Goal: Task Accomplishment & Management: Manage account settings

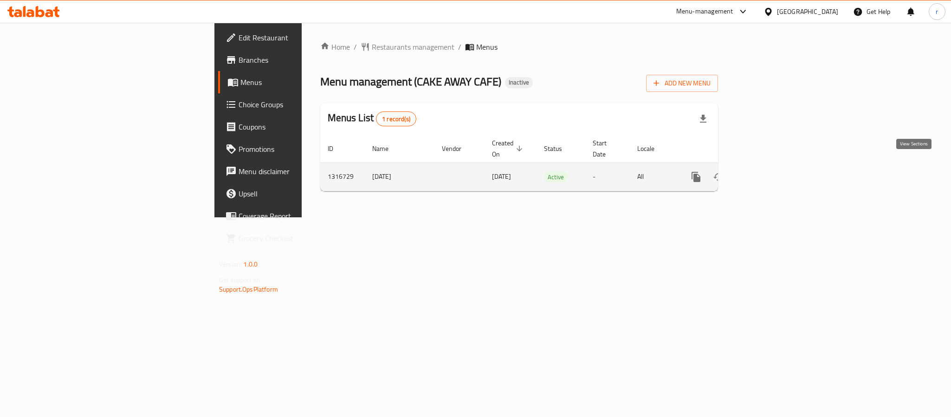
click at [767, 173] on icon "enhanced table" at bounding box center [763, 177] width 8 height 8
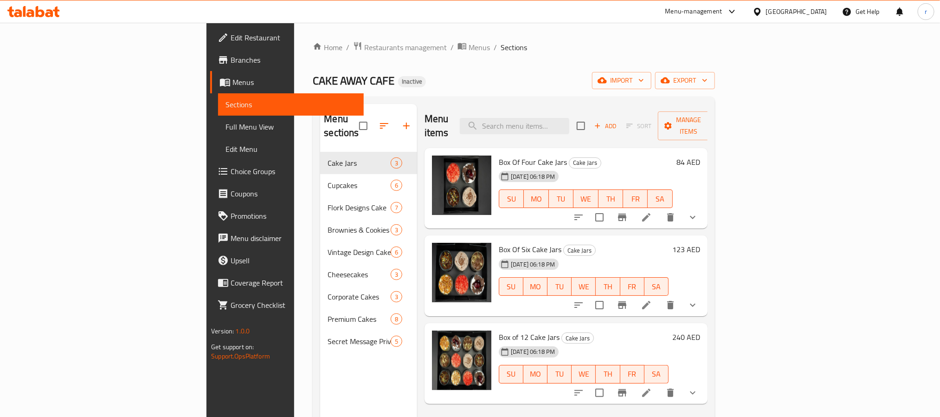
click at [457, 90] on div "Home / Restaurants management / Menus / Sections CAKE AWAY CAFE Inactive import…" at bounding box center [514, 284] width 402 height 487
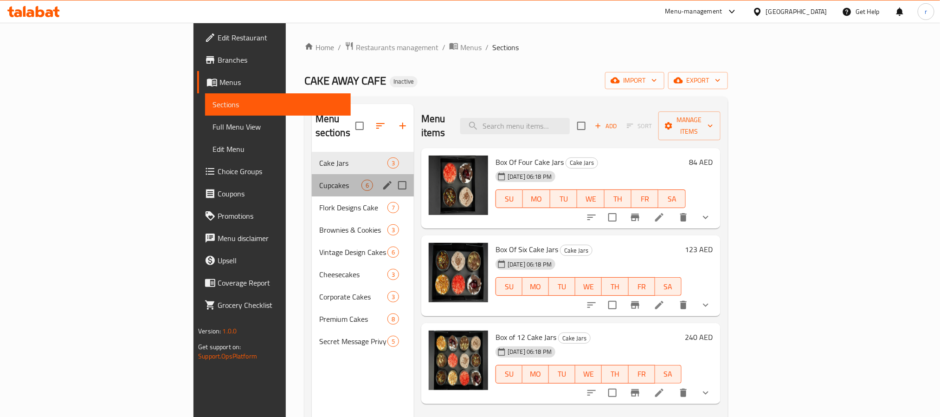
click at [312, 174] on div "Cupcakes 6" at bounding box center [363, 185] width 102 height 22
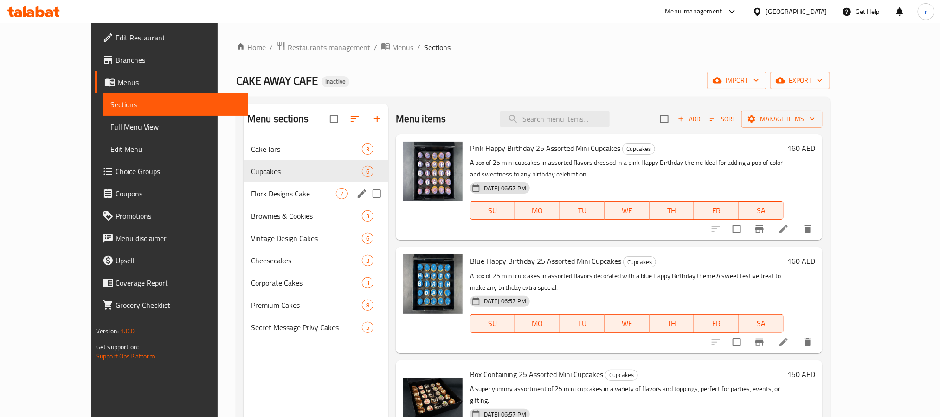
click at [275, 195] on span "Flork Designs Cake" at bounding box center [293, 193] width 85 height 11
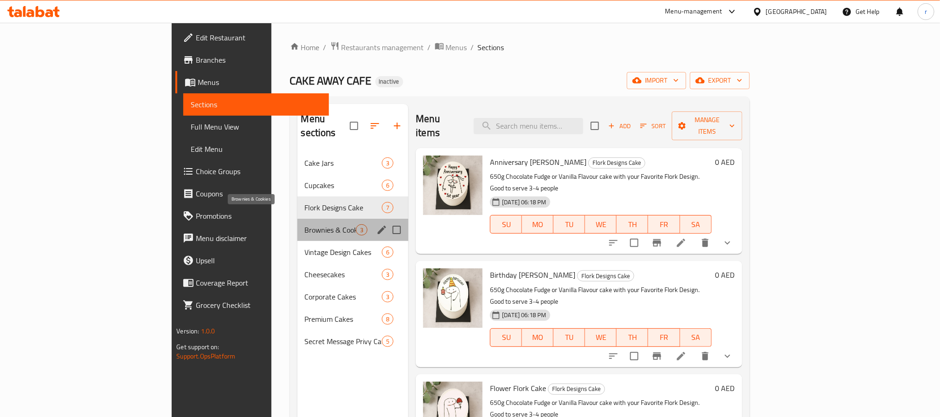
click at [305, 224] on span "Brownies & Cookies" at bounding box center [331, 229] width 52 height 11
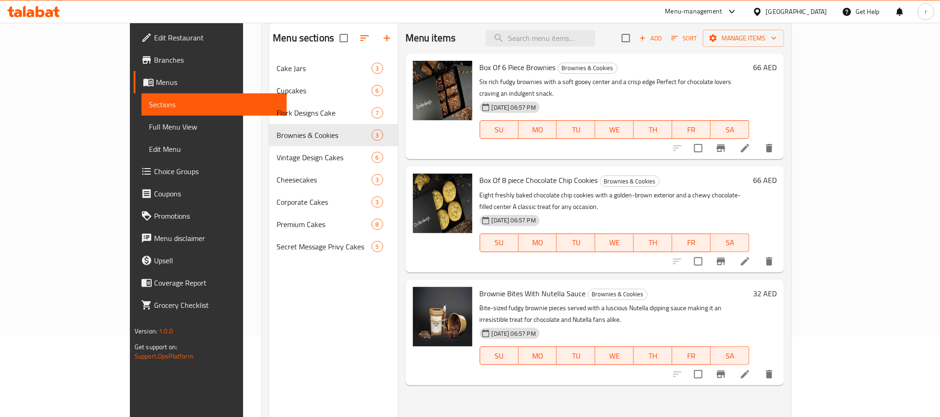
scroll to position [130, 0]
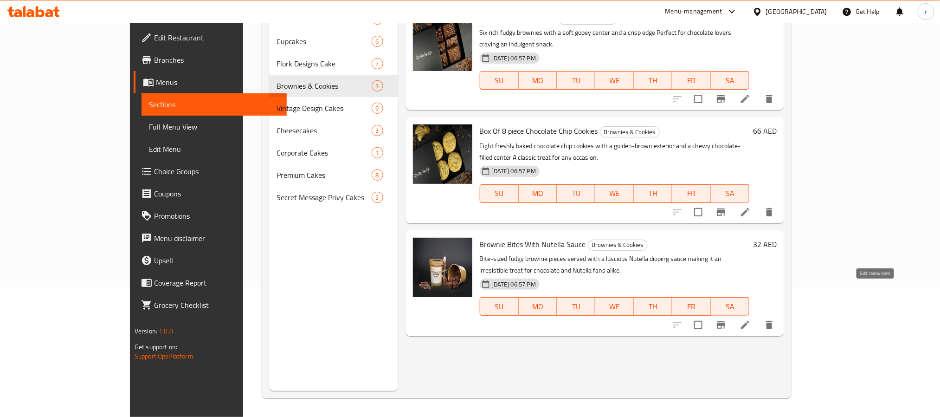
click at [751, 319] on icon at bounding box center [745, 324] width 11 height 11
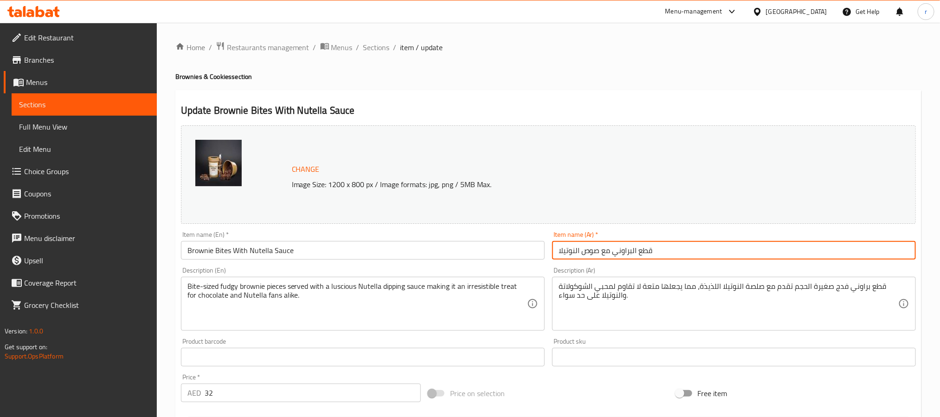
click at [637, 259] on input "قطع البراوني مع صوص النوتيلا" at bounding box center [734, 250] width 364 height 19
paste input "بايتس"
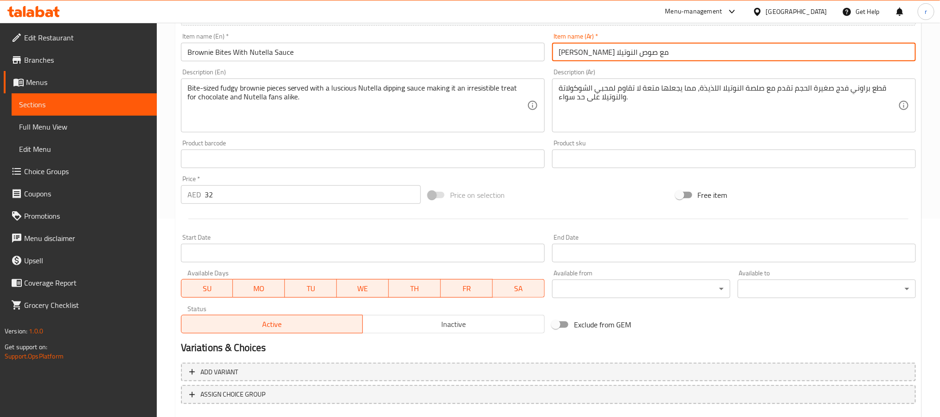
scroll to position [251, 0]
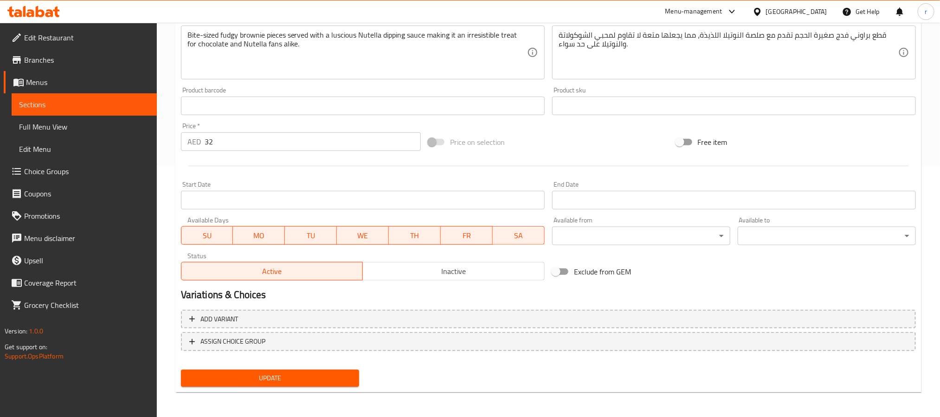
type input "[PERSON_NAME] مع صوص النوتيلا"
click at [312, 376] on span "Update" at bounding box center [269, 378] width 163 height 12
click at [32, 108] on span "Sections" at bounding box center [84, 104] width 130 height 11
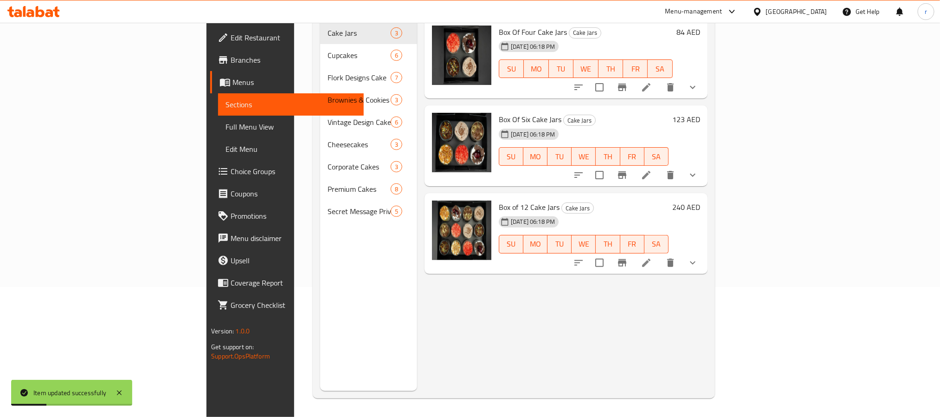
scroll to position [130, 0]
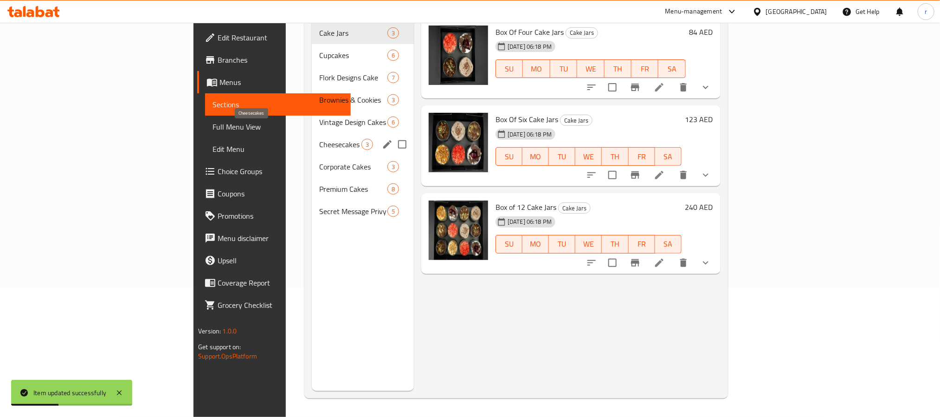
click at [319, 139] on span "Cheesecakes" at bounding box center [340, 144] width 42 height 11
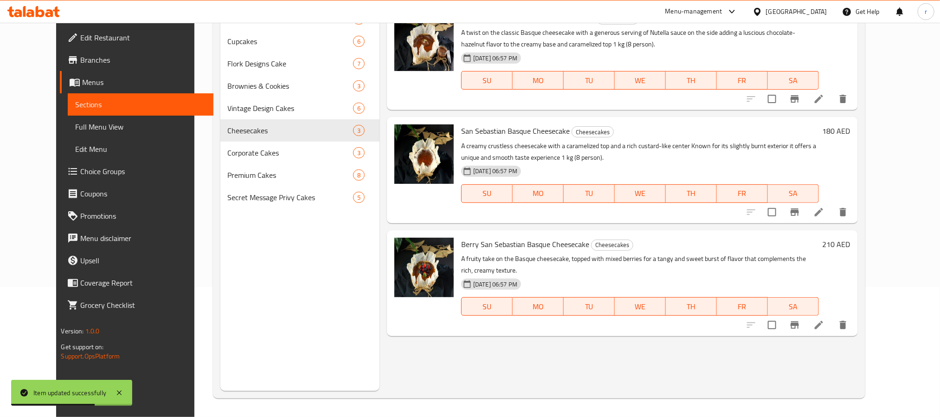
scroll to position [60, 0]
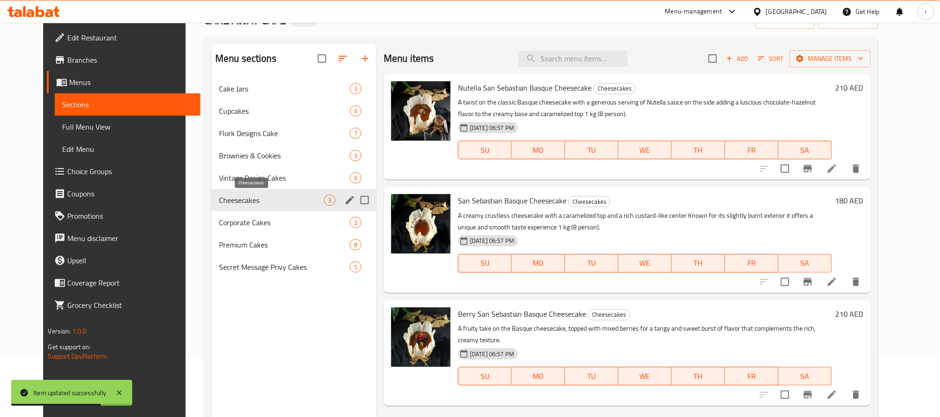
click at [219, 202] on span "Cheesecakes" at bounding box center [271, 199] width 105 height 11
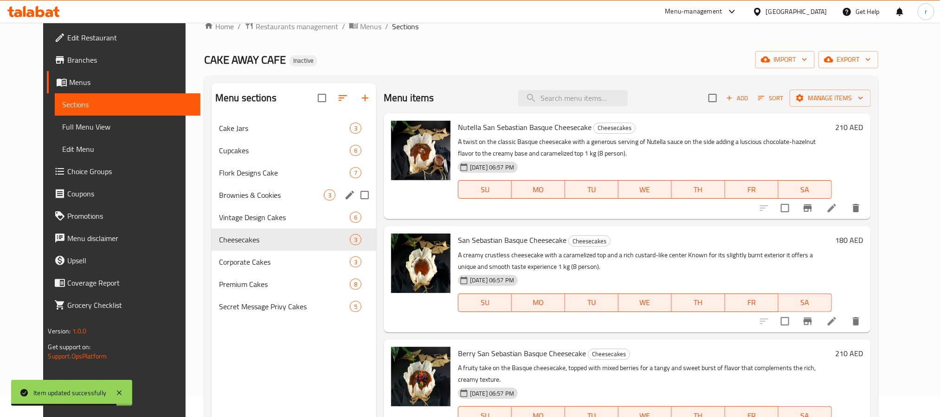
scroll to position [0, 0]
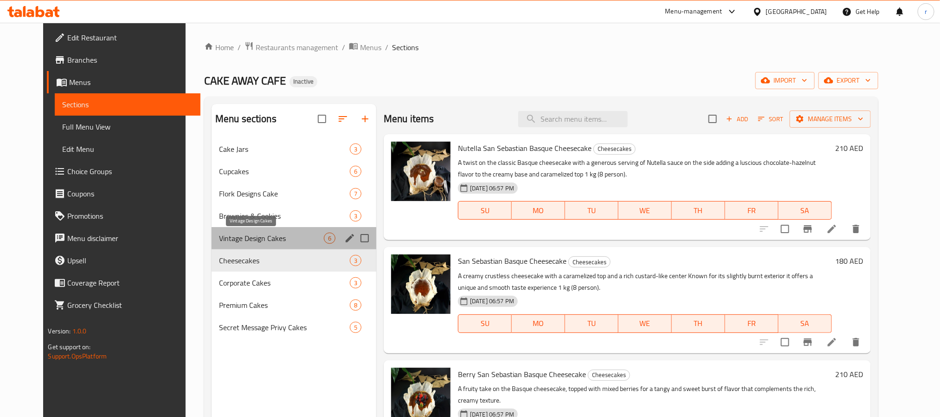
click at [248, 237] on span "Vintage Design Cakes" at bounding box center [271, 237] width 105 height 11
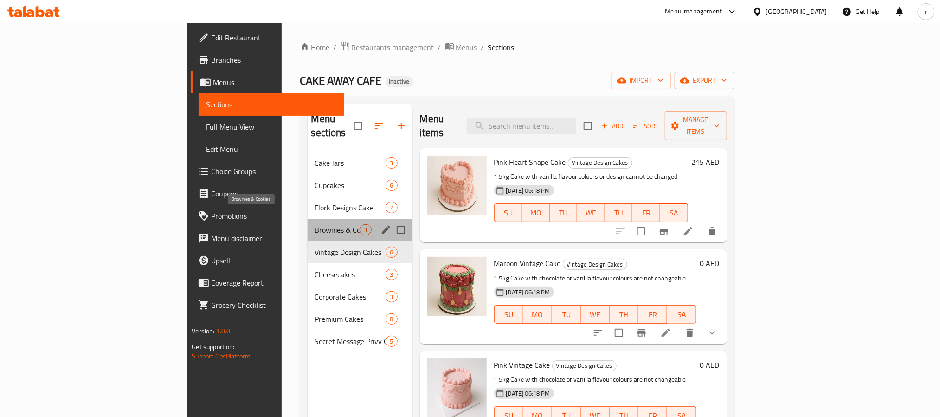
click at [315, 224] on span "Brownies & Cookies" at bounding box center [337, 229] width 45 height 11
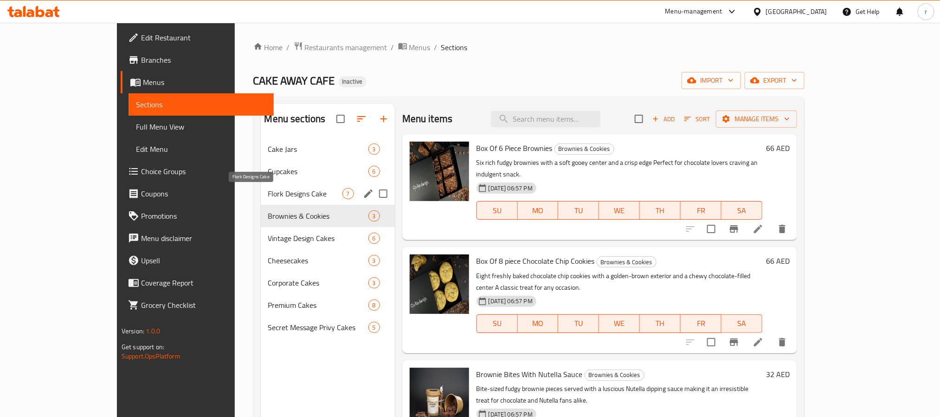
click at [273, 190] on span "Flork Designs Cake" at bounding box center [305, 193] width 74 height 11
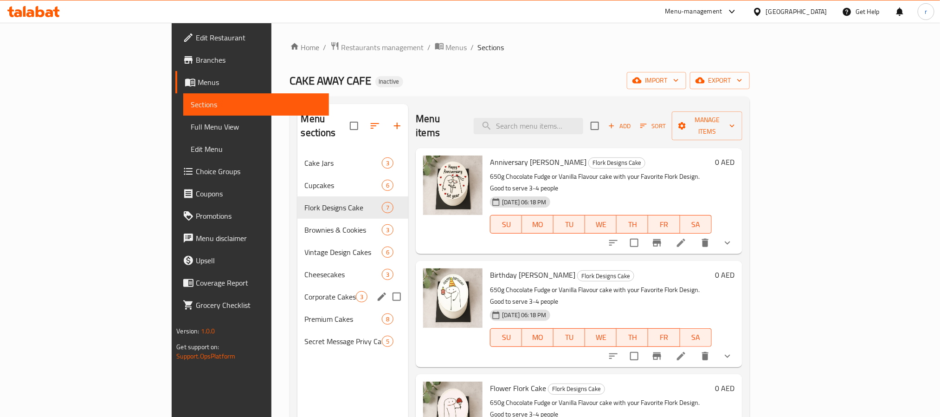
click at [297, 293] on div "Corporate Cakes 3" at bounding box center [352, 296] width 111 height 22
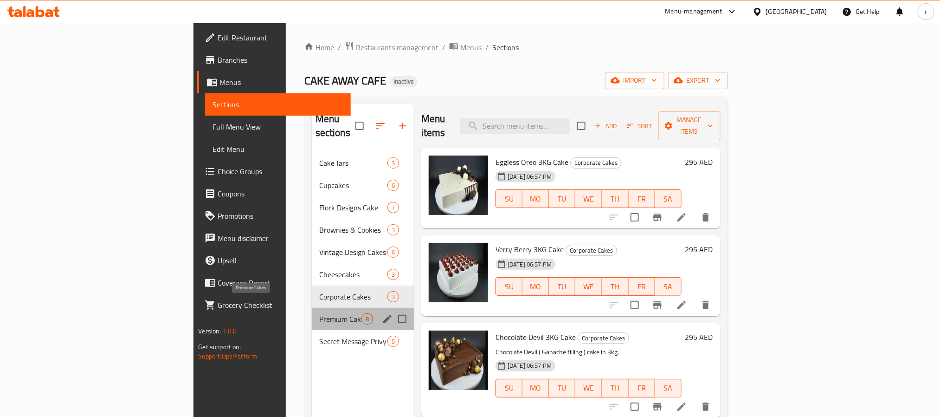
click at [319, 313] on span "Premium Cakes" at bounding box center [340, 318] width 42 height 11
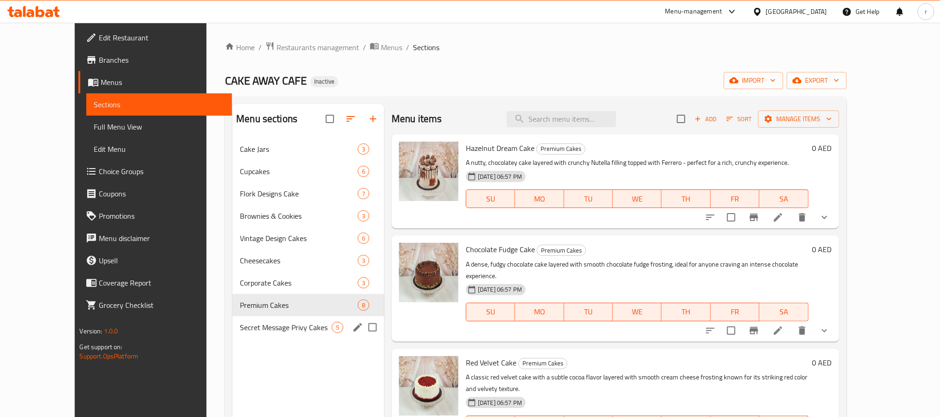
click at [277, 322] on span "Secret Message Privy Cakes" at bounding box center [286, 327] width 92 height 11
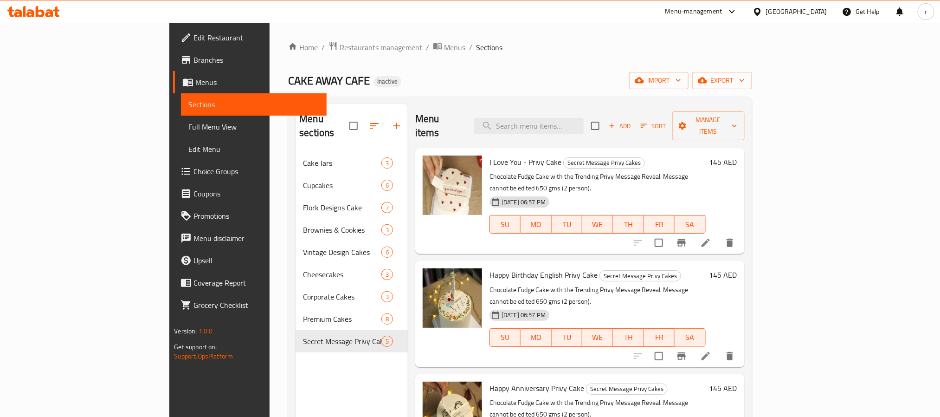
click at [582, 56] on div "Home / Restaurants management / Menus / Sections CAKE AWAY CAFE Inactive import…" at bounding box center [520, 284] width 464 height 487
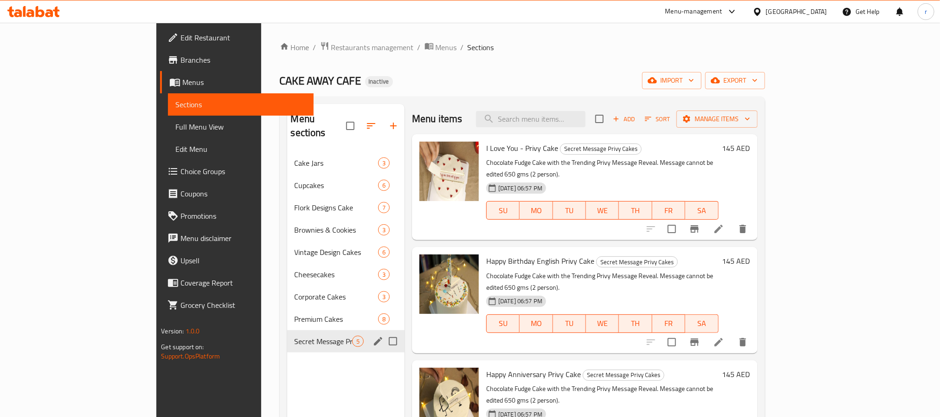
click at [287, 313] on div "Premium Cakes 8" at bounding box center [345, 319] width 117 height 22
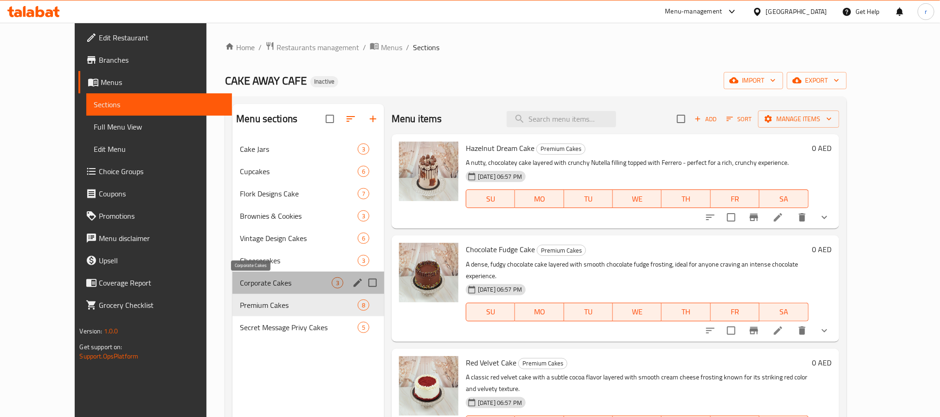
click at [241, 280] on span "Corporate Cakes" at bounding box center [286, 282] width 92 height 11
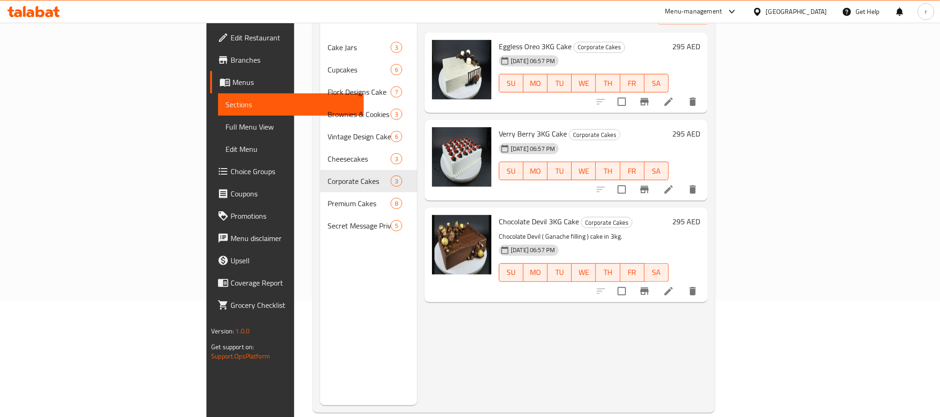
scroll to position [130, 0]
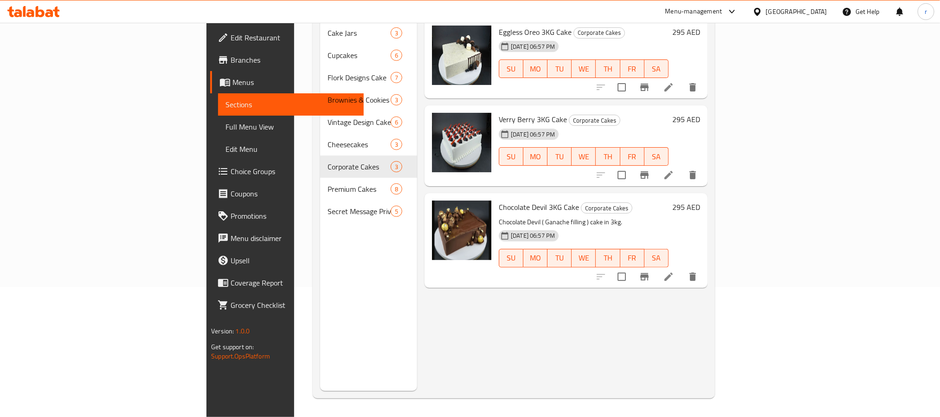
click at [682, 269] on li at bounding box center [669, 276] width 26 height 17
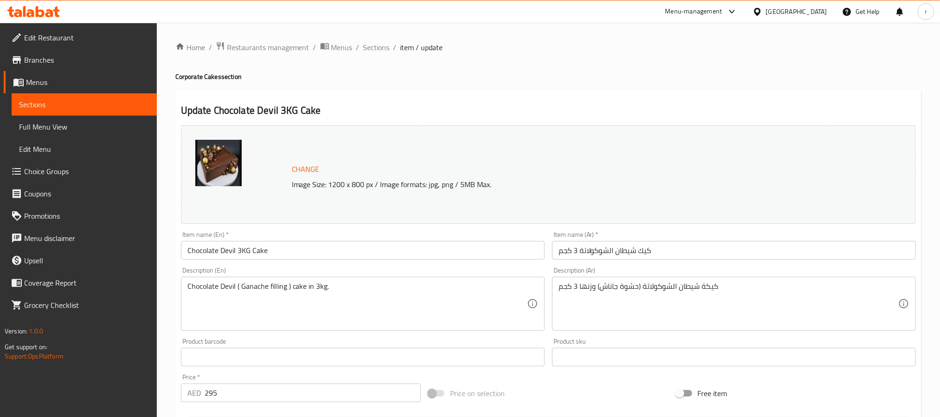
click at [645, 256] on input "كيك شيطان الشوكولاتة 3 كجم" at bounding box center [734, 250] width 364 height 19
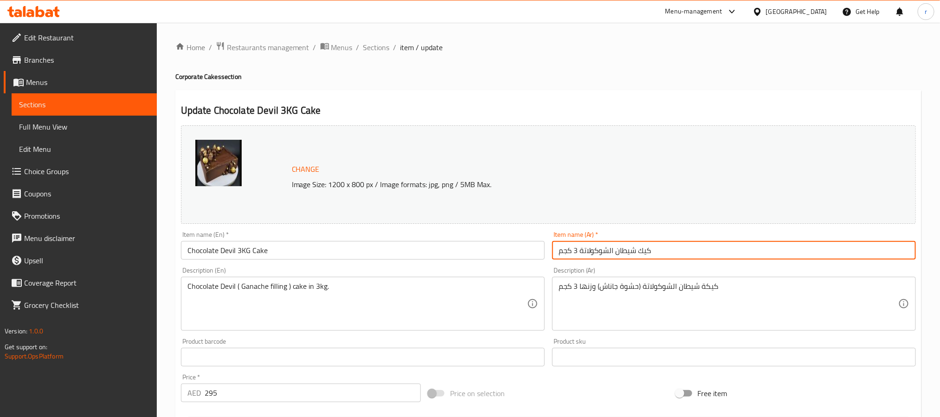
paste input "ِفِل"
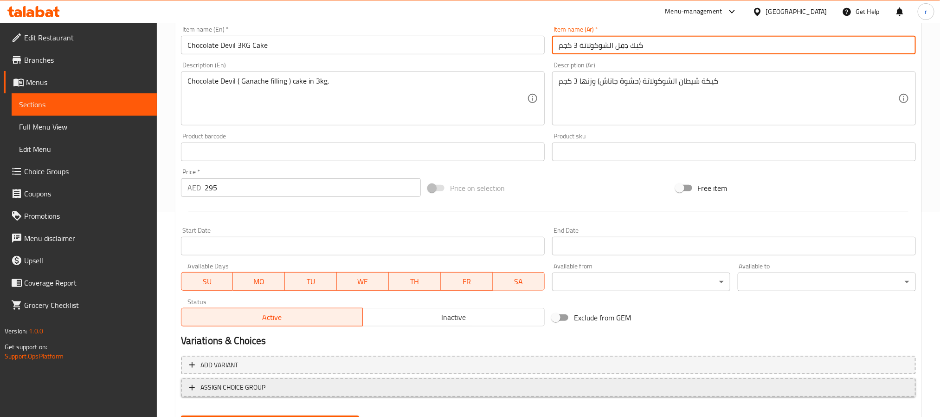
scroll to position [251, 0]
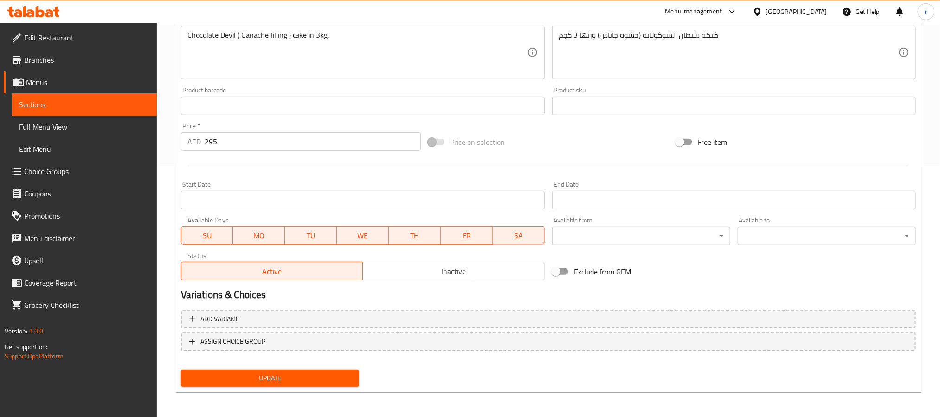
type input "كيك دِفِل الشوكولاتة 3 كجم"
click at [318, 372] on span "Update" at bounding box center [269, 378] width 163 height 12
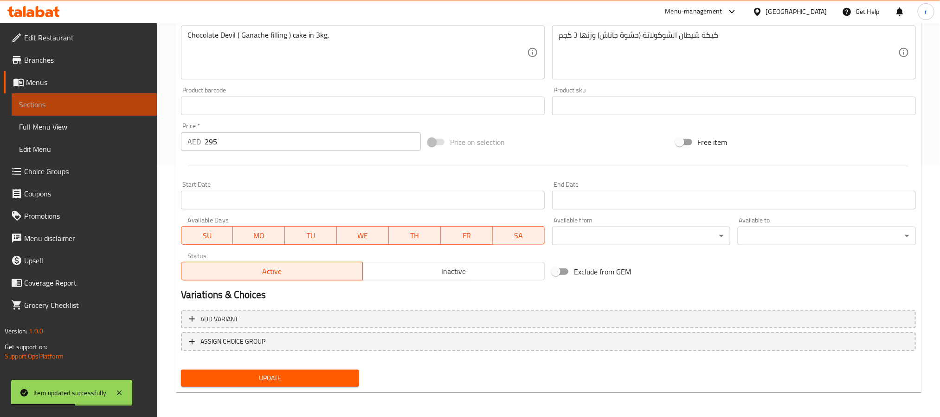
click at [110, 99] on span "Sections" at bounding box center [84, 104] width 130 height 11
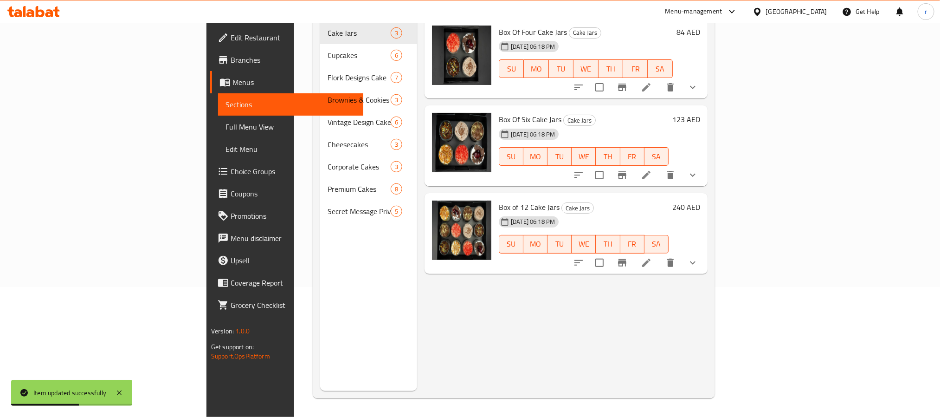
scroll to position [130, 0]
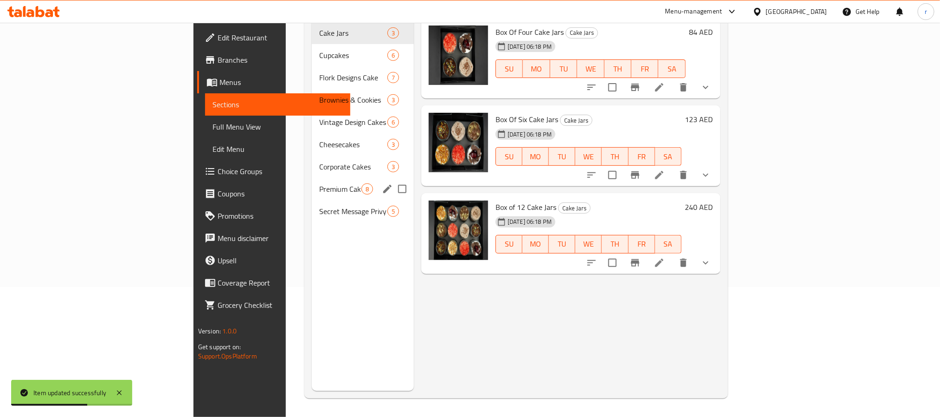
click at [312, 178] on div "Premium Cakes 8" at bounding box center [363, 189] width 102 height 22
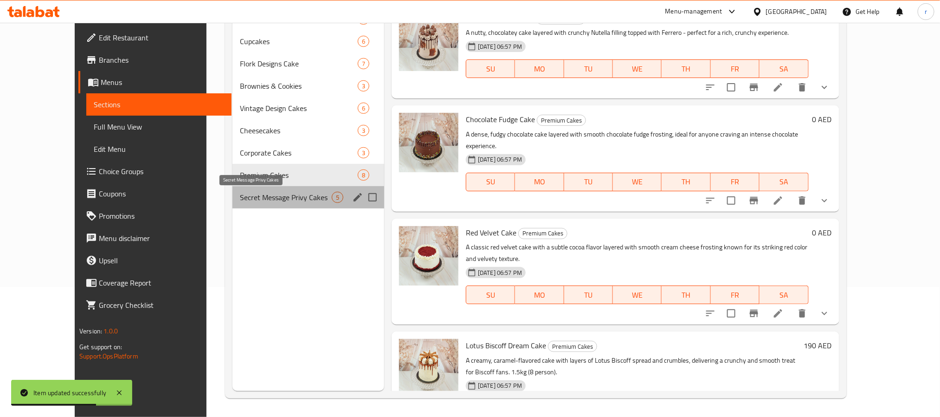
click at [251, 193] on span "Secret Message Privy Cakes" at bounding box center [286, 197] width 92 height 11
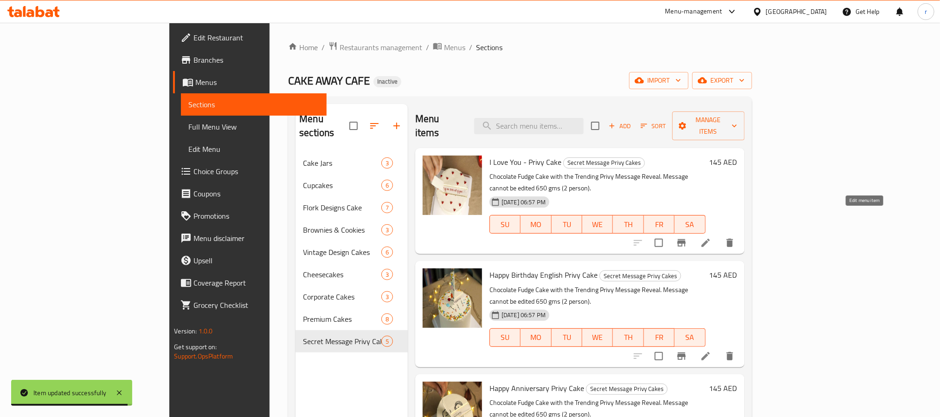
click at [711, 237] on icon at bounding box center [705, 242] width 11 height 11
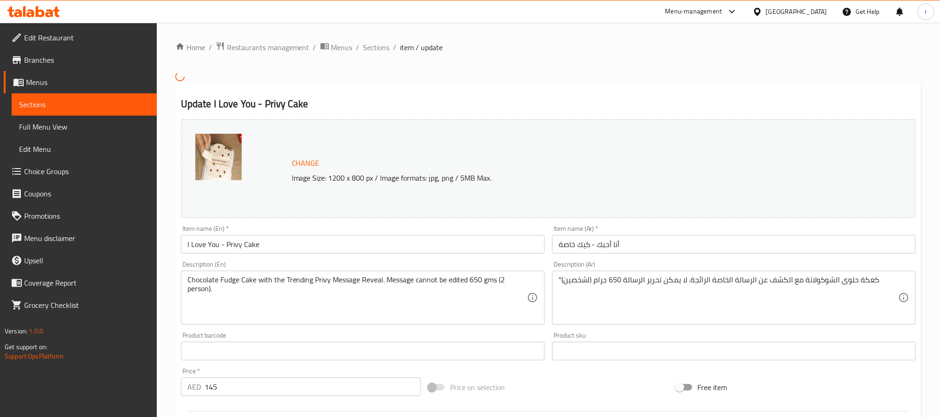
click at [606, 241] on input "أنا أحبك - كيك خاصة" at bounding box center [734, 244] width 364 height 19
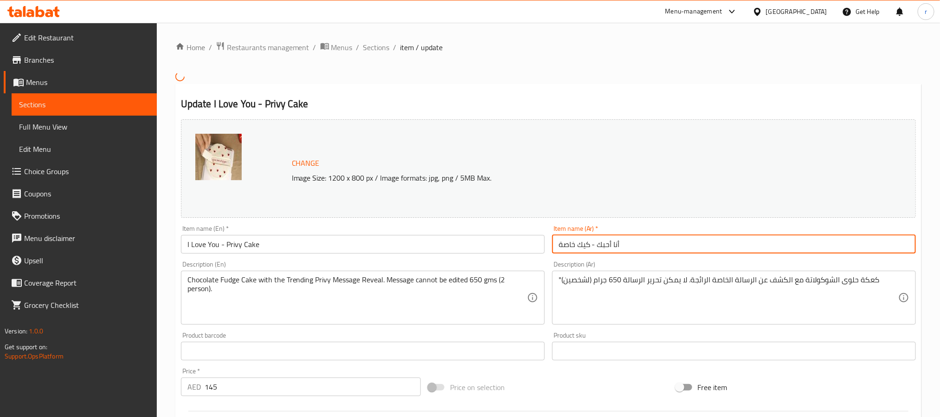
paste input "ريفي"
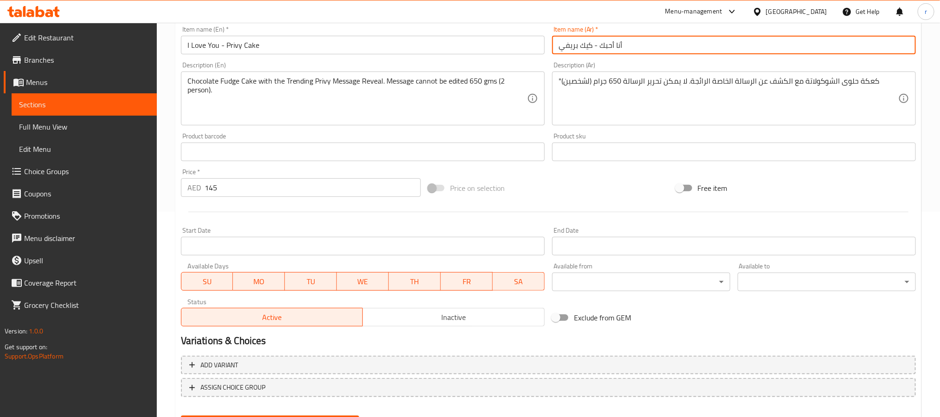
scroll to position [251, 0]
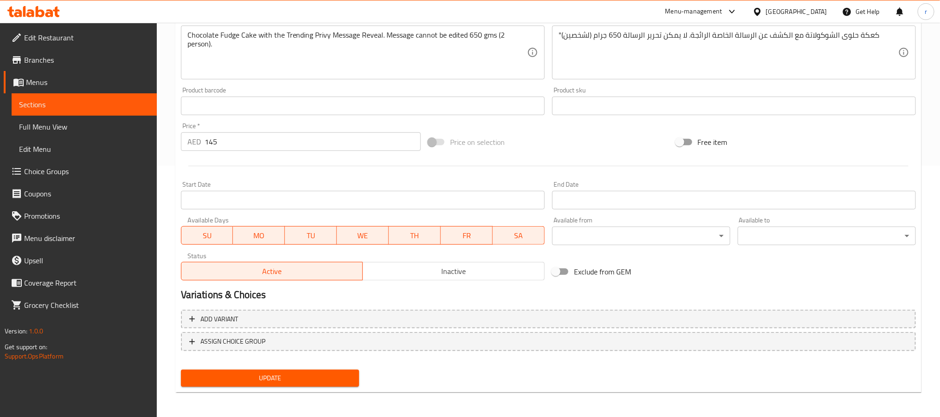
type input "أنا أحبك - كيك بريفي"
click at [279, 363] on div "Add variant ASSIGN CHOICE GROUP" at bounding box center [548, 336] width 742 height 60
click at [280, 369] on button "Update" at bounding box center [270, 377] width 178 height 17
click at [69, 108] on span "Sections" at bounding box center [84, 104] width 130 height 11
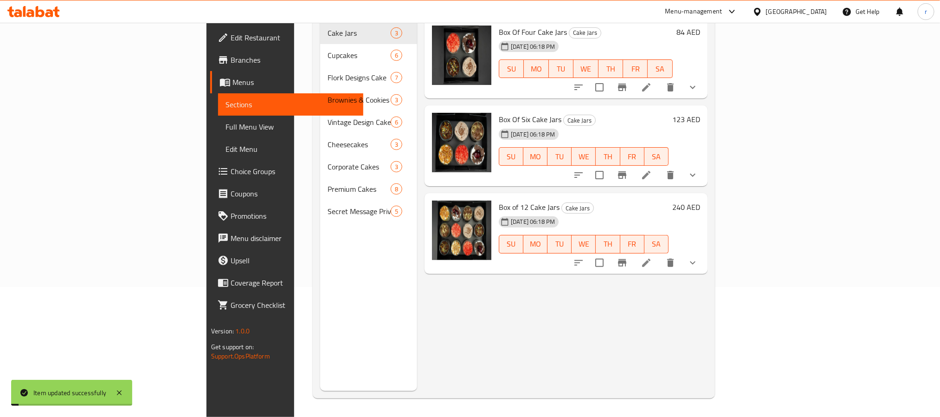
scroll to position [130, 0]
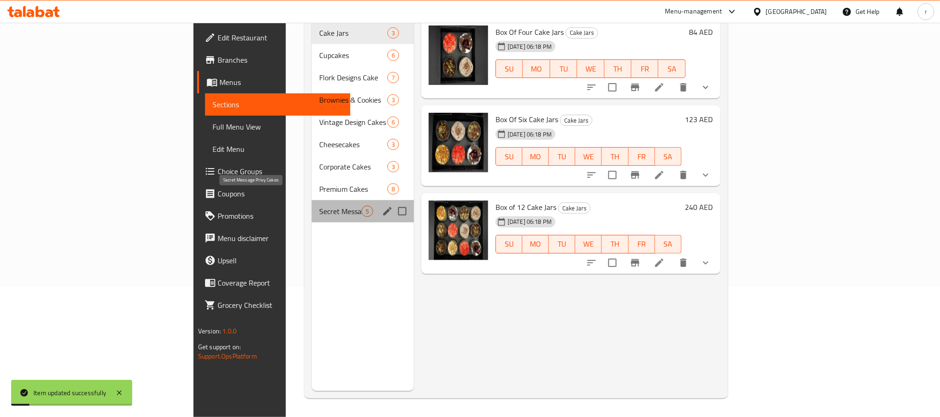
click at [319, 206] on span "Secret Message Privy Cakes" at bounding box center [340, 211] width 42 height 11
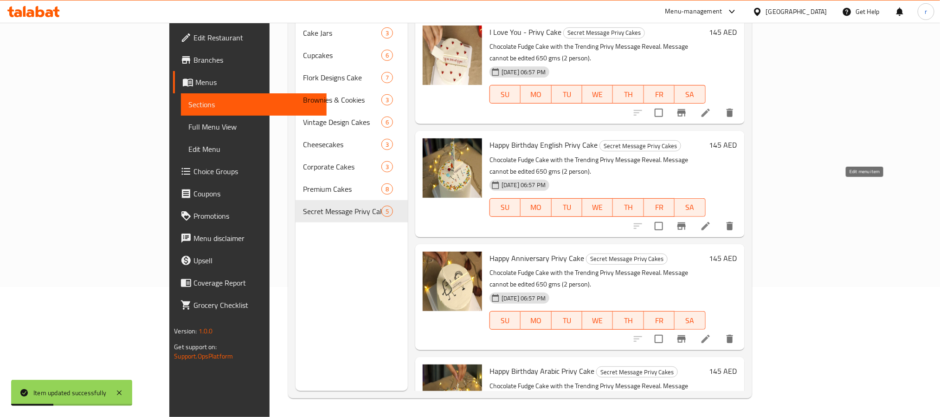
click at [711, 220] on icon at bounding box center [705, 225] width 11 height 11
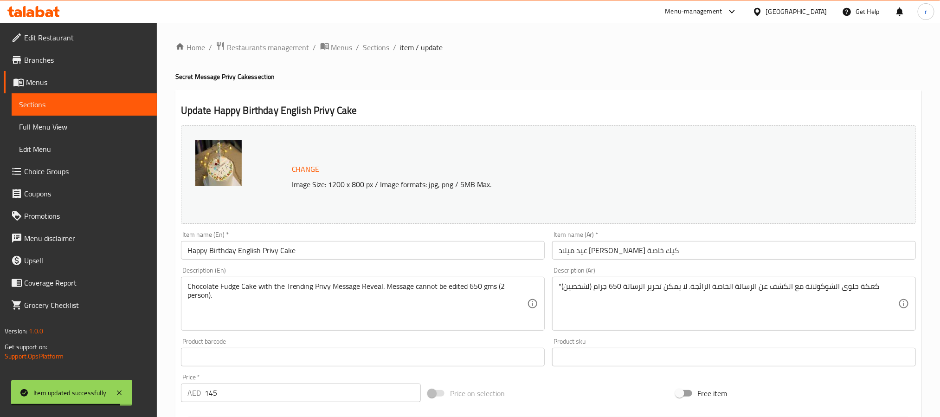
click at [639, 251] on input "عيد ميلاد [PERSON_NAME] كيك خاصة" at bounding box center [734, 250] width 364 height 19
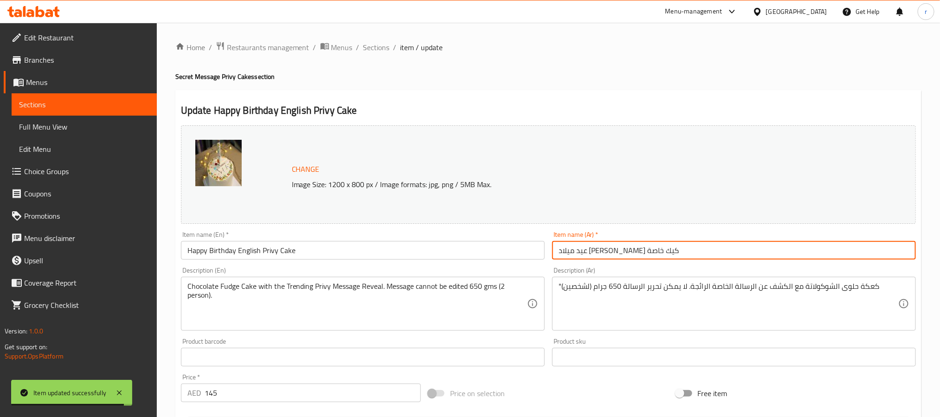
paste input "(إنجليزي) [PERSON_NAME]"
type input "عيد [PERSON_NAME] (إنجليزي) [PERSON_NAME]"
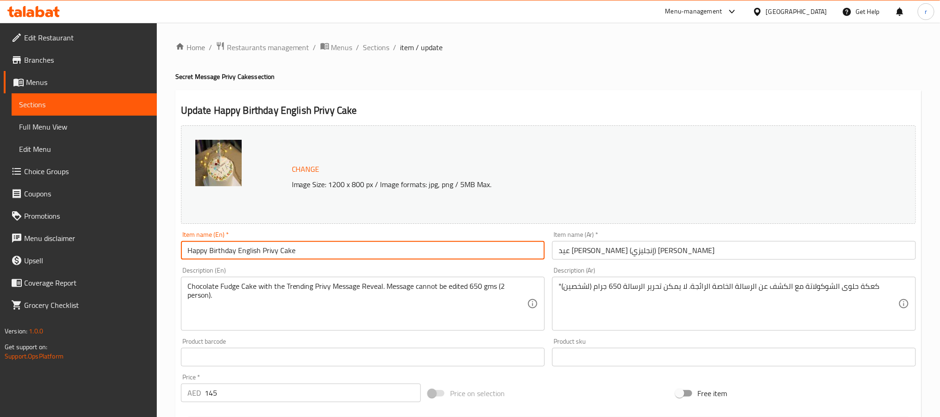
click at [324, 253] on input "Happy Birthday English Privy Cake" at bounding box center [363, 250] width 364 height 19
paste input "(English)"
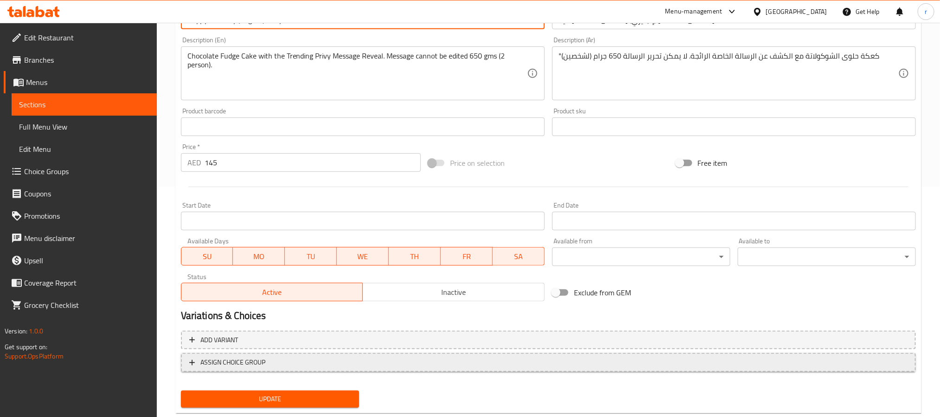
scroll to position [251, 0]
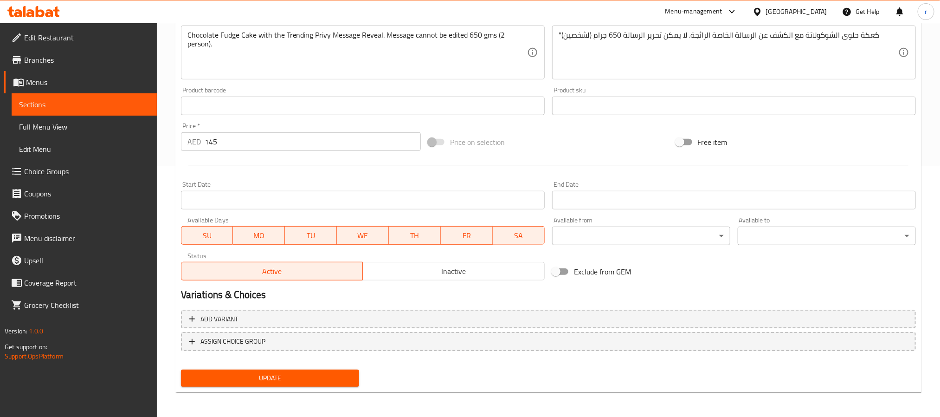
type input "Happy Birthday (English) Privy Cake"
click at [294, 377] on span "Update" at bounding box center [269, 378] width 163 height 12
click at [68, 99] on span "Sections" at bounding box center [84, 104] width 130 height 11
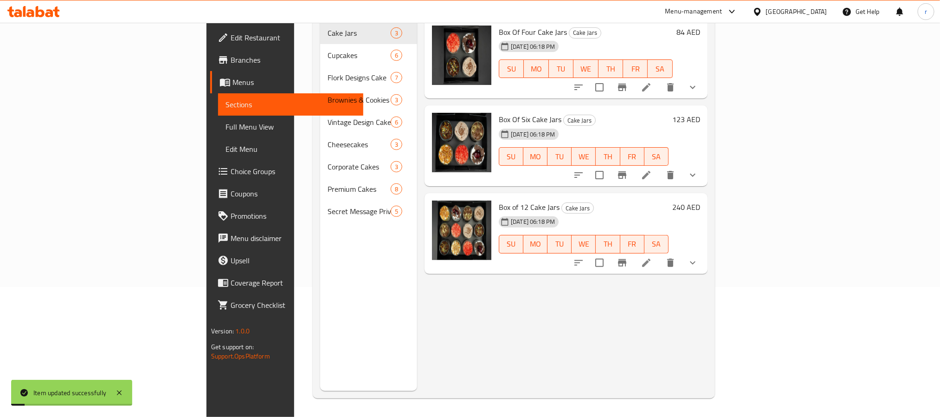
scroll to position [130, 0]
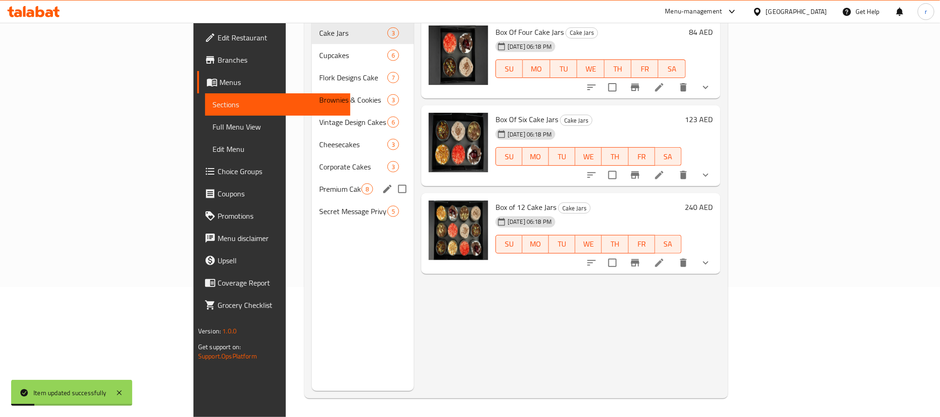
click at [319, 206] on span "Secret Message Privy Cakes" at bounding box center [353, 211] width 68 height 11
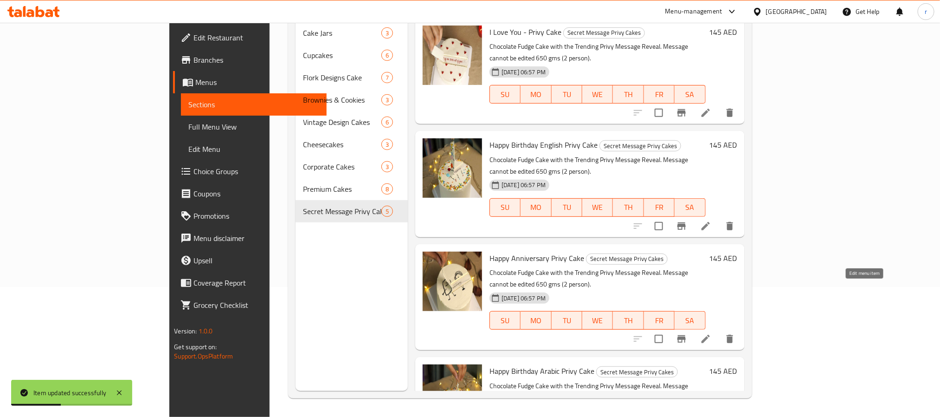
click at [711, 333] on icon at bounding box center [705, 338] width 11 height 11
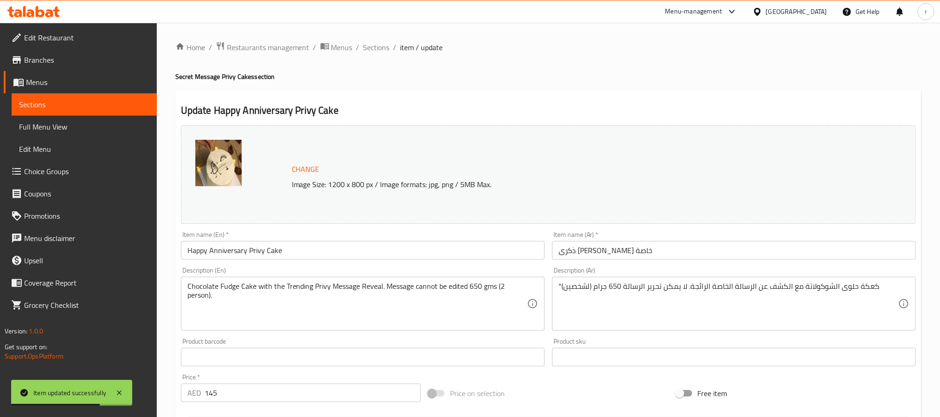
click at [612, 255] on input "ذكرى [PERSON_NAME] خاصة" at bounding box center [734, 250] width 364 height 19
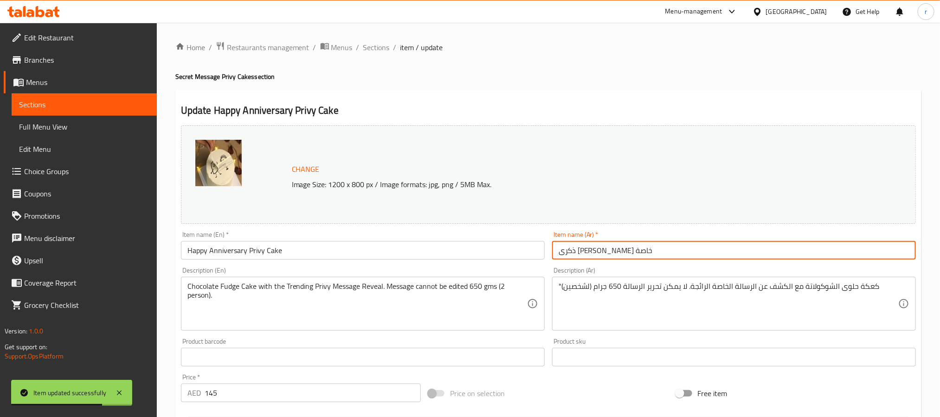
paste input "ريفي"
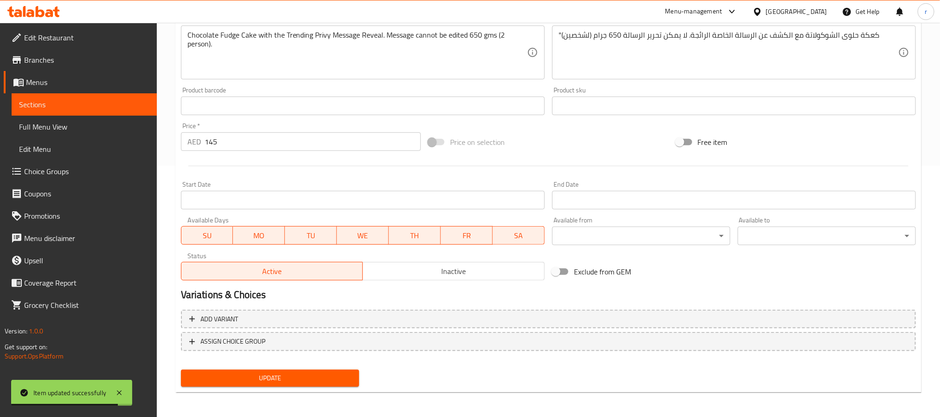
type input "ذكرى [PERSON_NAME]"
click at [271, 379] on span "Update" at bounding box center [269, 378] width 163 height 12
drag, startPoint x: 82, startPoint y: 102, endPoint x: 106, endPoint y: 136, distance: 42.3
click at [82, 102] on span "Sections" at bounding box center [84, 104] width 130 height 11
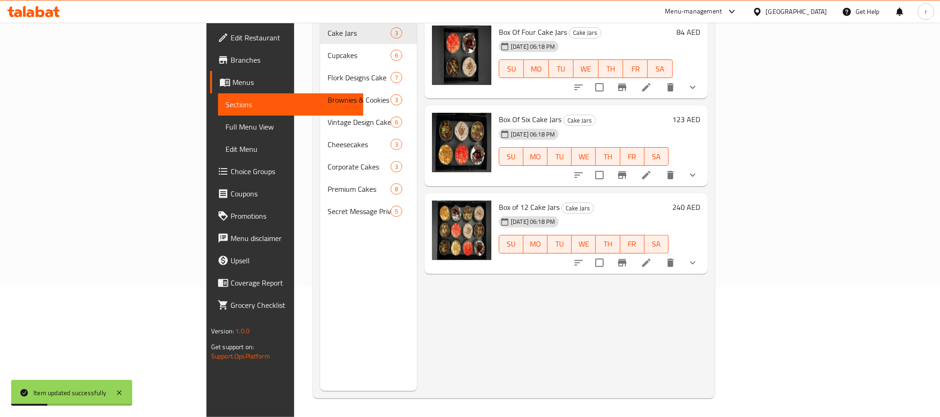
scroll to position [130, 0]
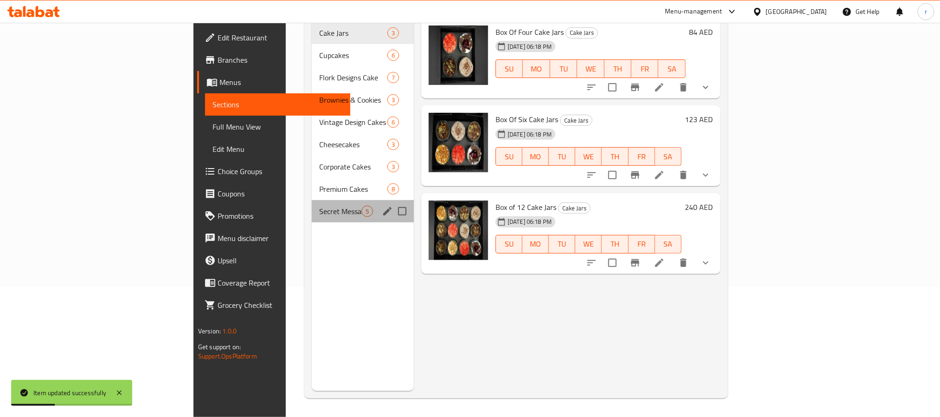
click at [312, 203] on div "Secret Message Privy Cakes 5" at bounding box center [363, 211] width 102 height 22
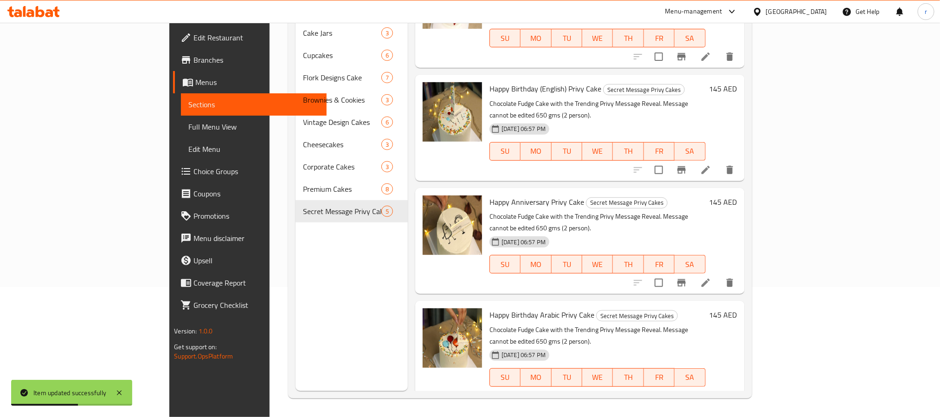
scroll to position [113, 0]
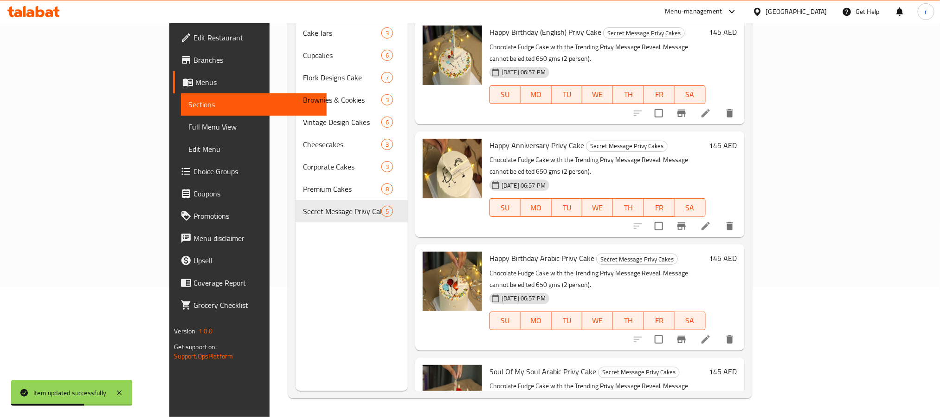
click at [711, 334] on icon at bounding box center [705, 339] width 11 height 11
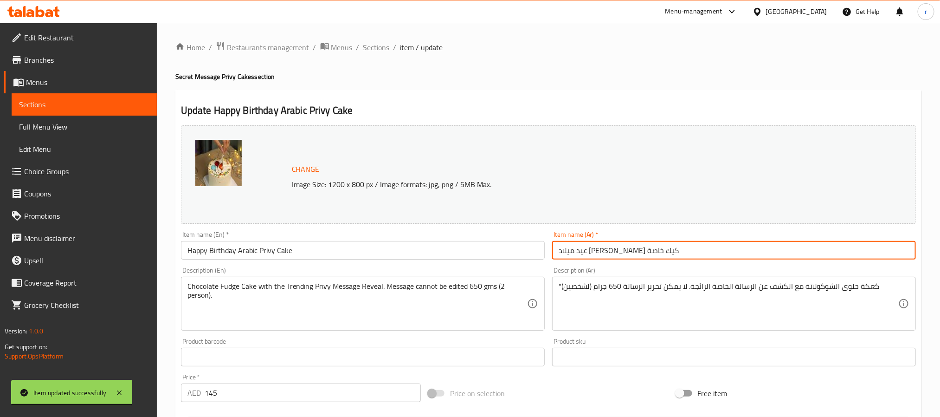
click at [666, 252] on input "عيد ميلاد [PERSON_NAME] كيك خاصة" at bounding box center [734, 250] width 364 height 19
paste input "(عربي) [PERSON_NAME]"
type input "عيد [PERSON_NAME] (عربي) [PERSON_NAME]"
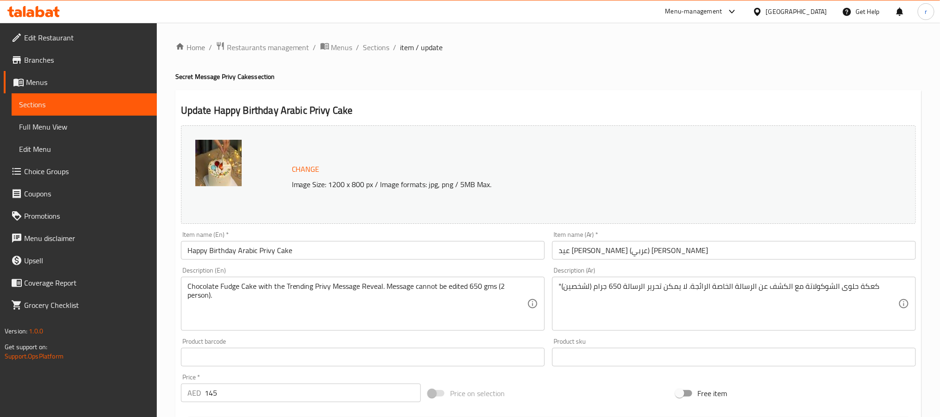
click at [395, 261] on div "Item name (En)   * Happy Birthday Arabic Privy Cake Item name (En) *" at bounding box center [362, 245] width 371 height 36
click at [387, 251] on input "Happy Birthday Arabic Privy Cake" at bounding box center [363, 250] width 364 height 19
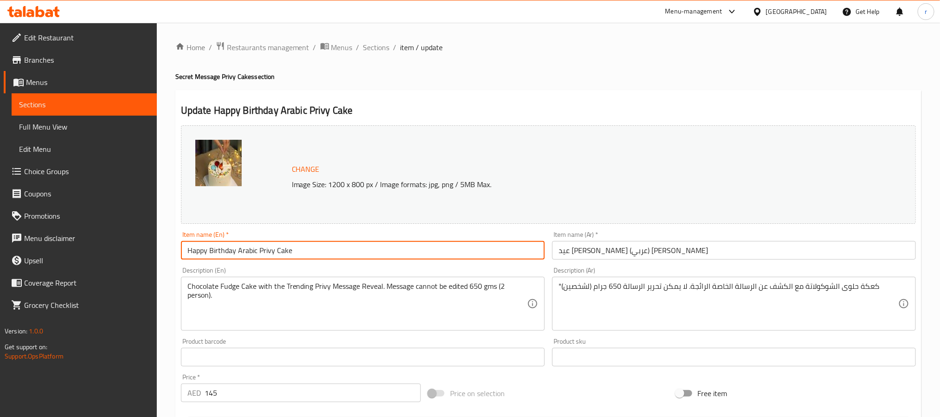
paste input "(Arabic)"
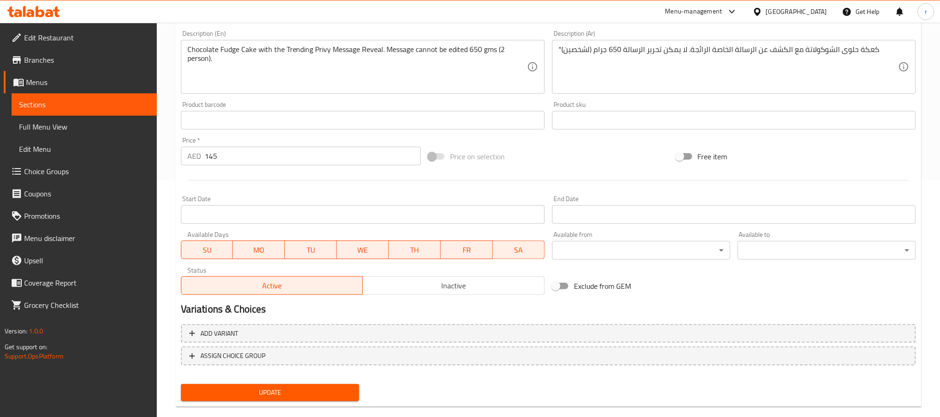
scroll to position [251, 0]
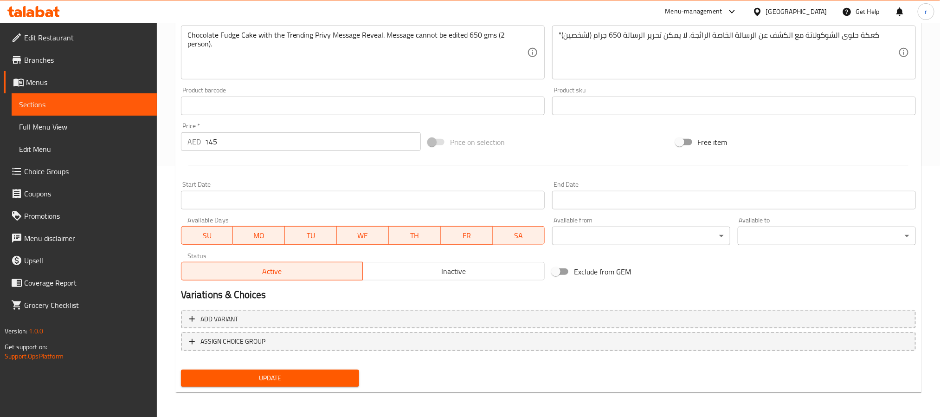
type input "Happy Birthday (Arabic) Privy Cake"
click at [310, 378] on span "Update" at bounding box center [269, 378] width 163 height 12
drag, startPoint x: 84, startPoint y: 106, endPoint x: 91, endPoint y: 115, distance: 11.2
click at [84, 106] on span "Sections" at bounding box center [84, 104] width 130 height 11
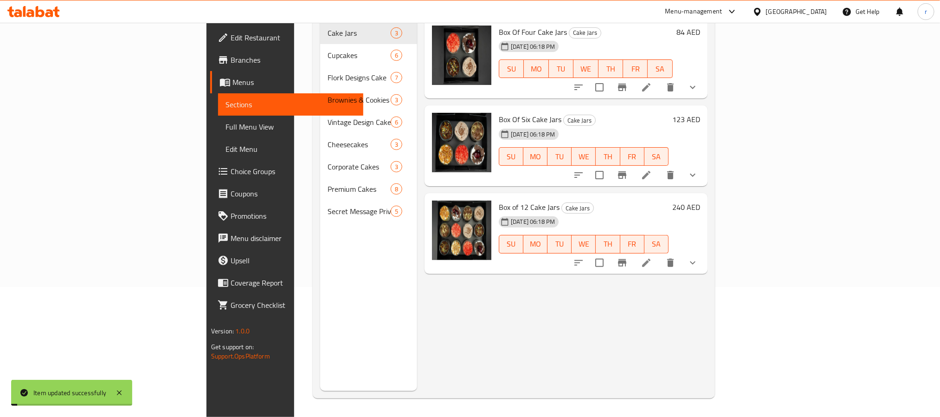
scroll to position [130, 0]
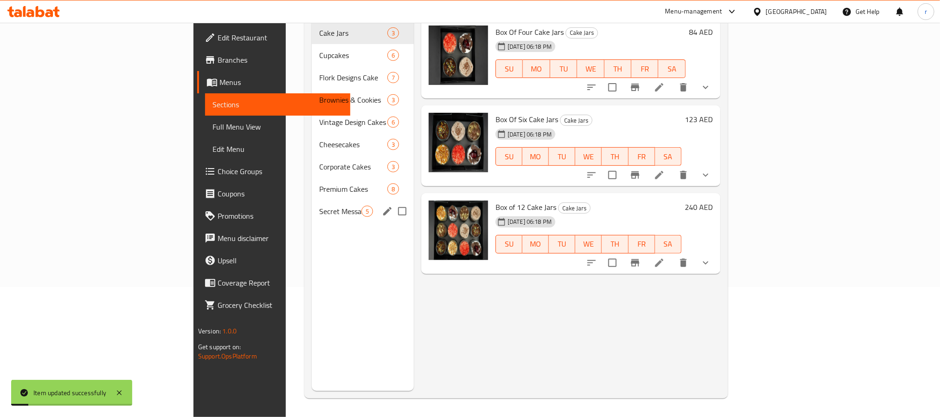
click at [319, 206] on span "Secret Message Privy Cakes" at bounding box center [340, 211] width 42 height 11
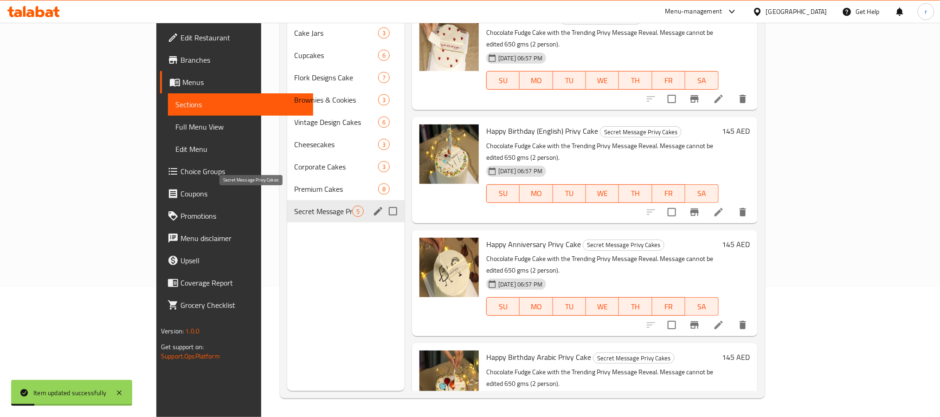
scroll to position [113, 0]
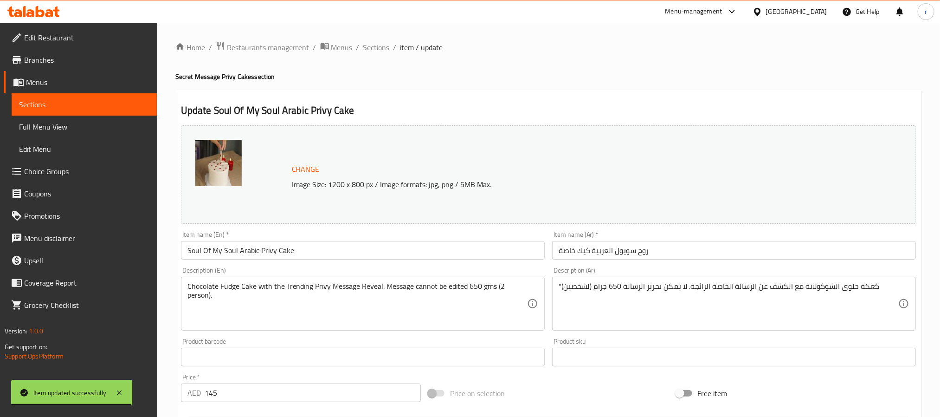
click at [644, 251] on input "روح سويول العربية كيك خاصة" at bounding box center [734, 250] width 364 height 19
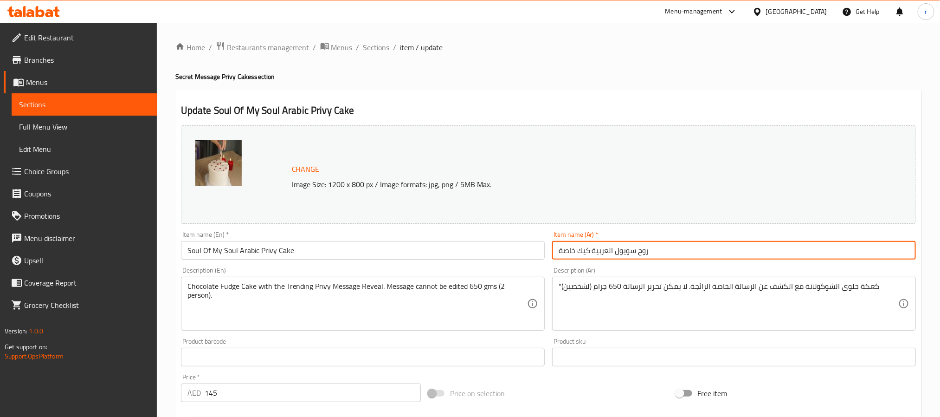
paste input "وحي (عربي) [PERSON_NAME]"
type input "روح روحي (عربي) [PERSON_NAME]"
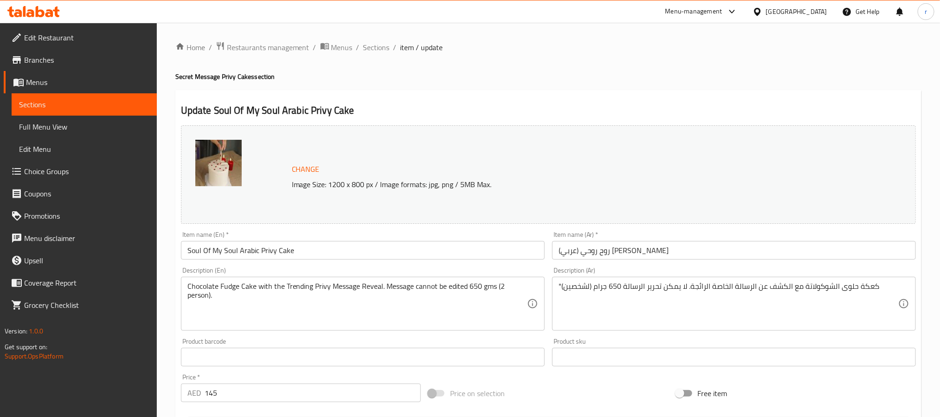
click at [293, 244] on input "Soul Of My Soul Arabic Privy Cake" at bounding box center [363, 250] width 364 height 19
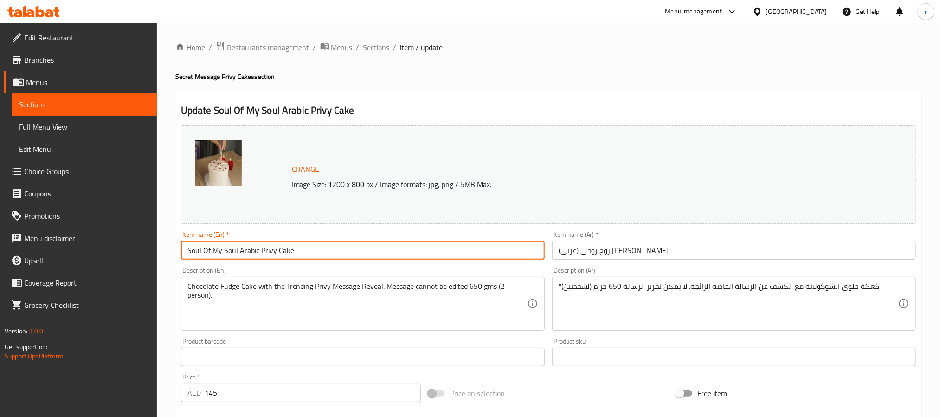
paste input "(Arabic)"
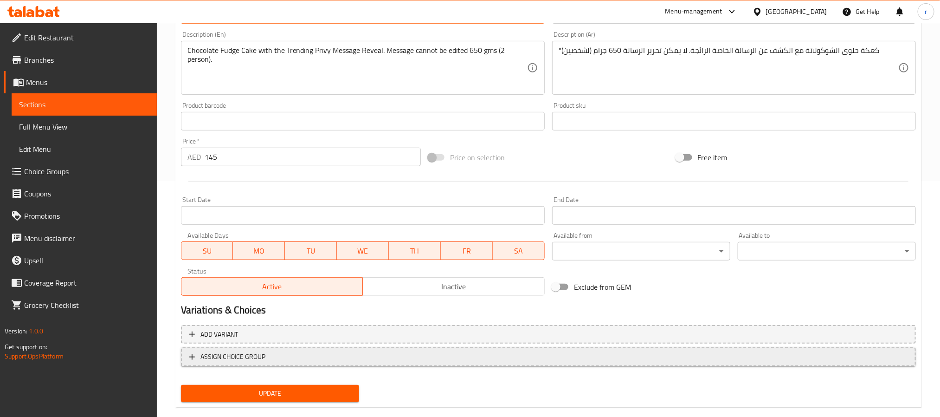
scroll to position [251, 0]
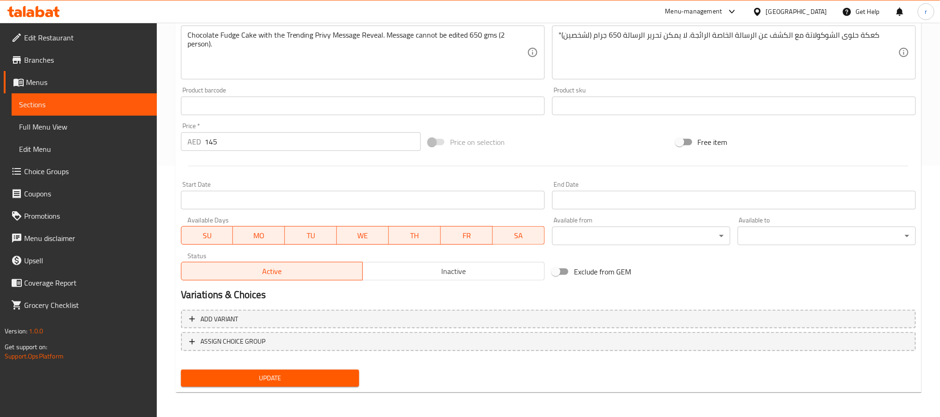
type input "Soul Of My Soul (Arabic) Privy Cake"
click at [319, 364] on div "Add variant ASSIGN CHOICE GROUP" at bounding box center [548, 336] width 742 height 60
click at [321, 369] on button "Update" at bounding box center [270, 377] width 178 height 17
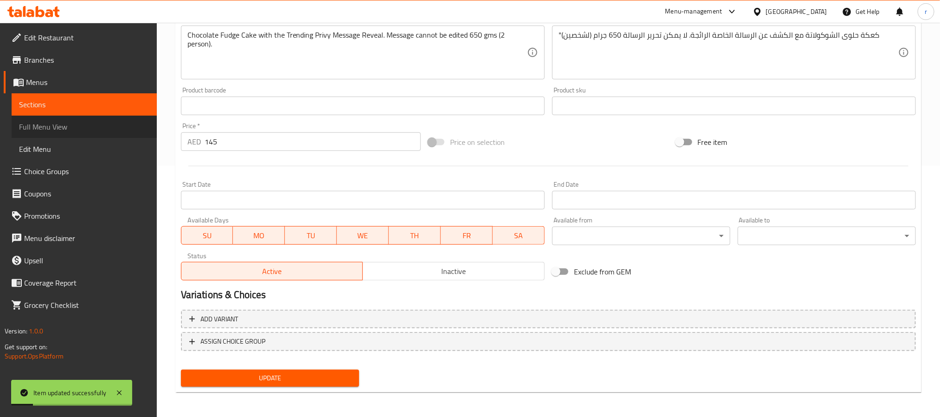
click at [41, 119] on link "Full Menu View" at bounding box center [84, 127] width 145 height 22
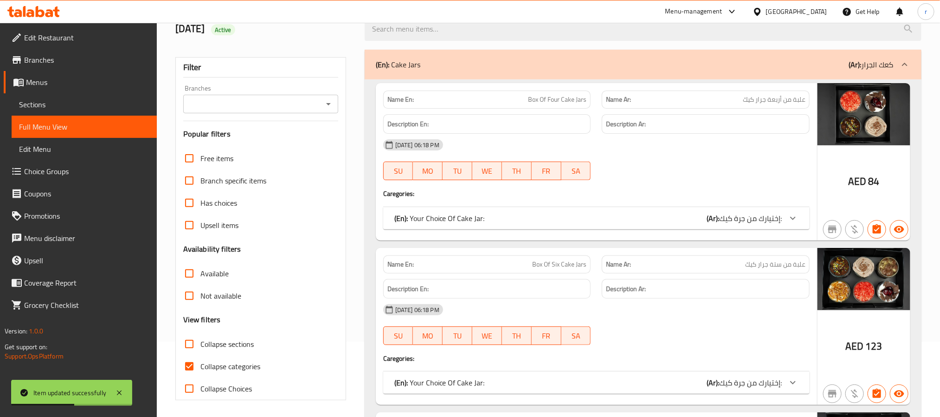
scroll to position [139, 0]
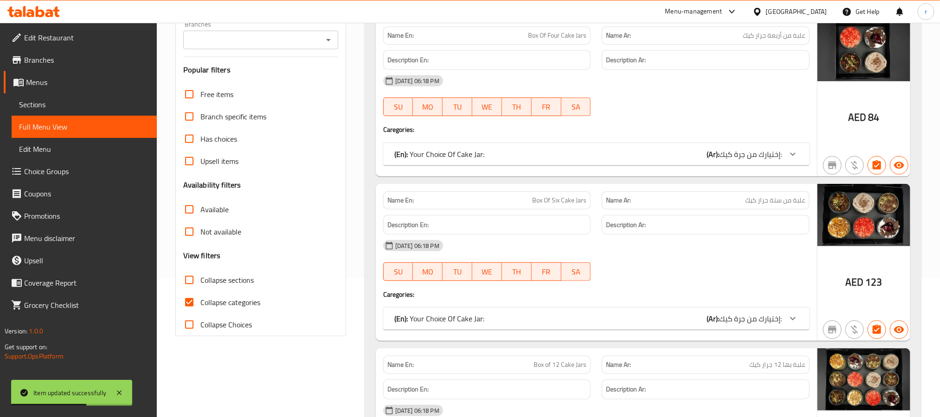
click at [194, 296] on input "Collapse categories" at bounding box center [189, 302] width 22 height 22
checkbox input "false"
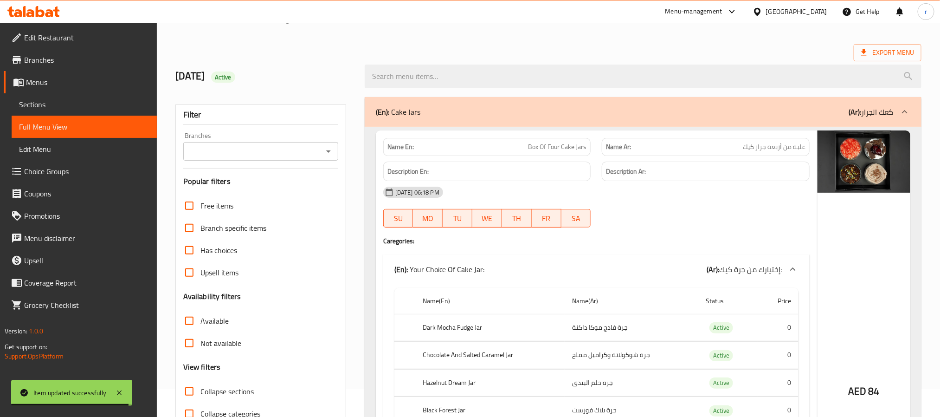
scroll to position [70, 0]
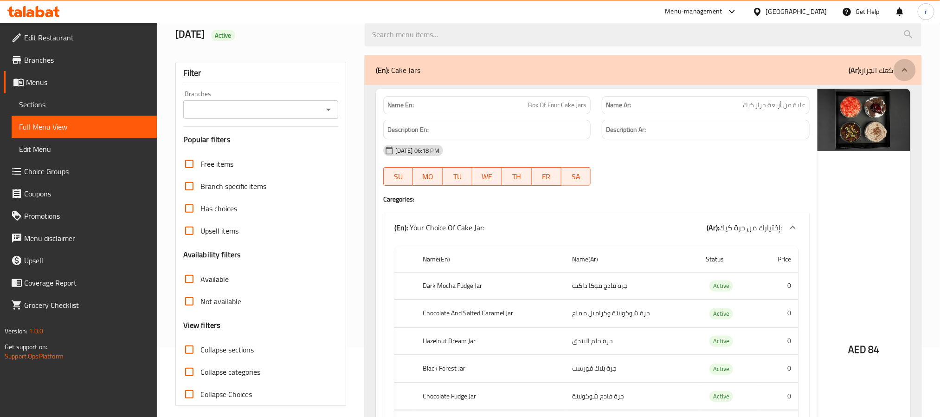
click at [905, 73] on icon at bounding box center [904, 69] width 11 height 11
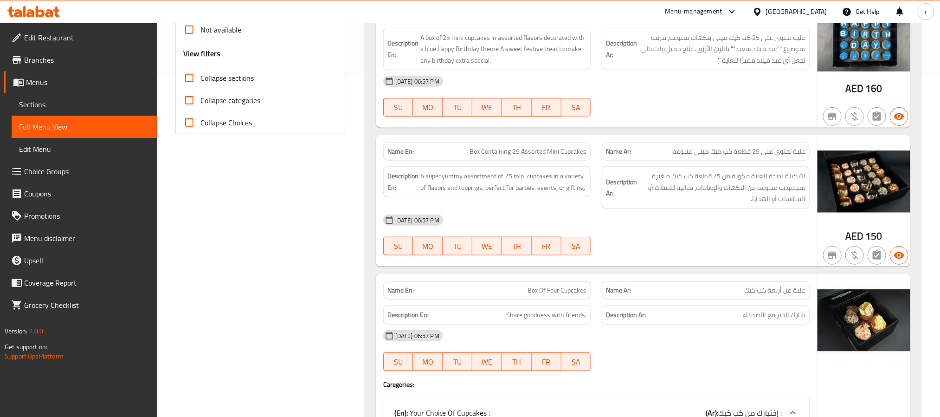
scroll to position [348, 0]
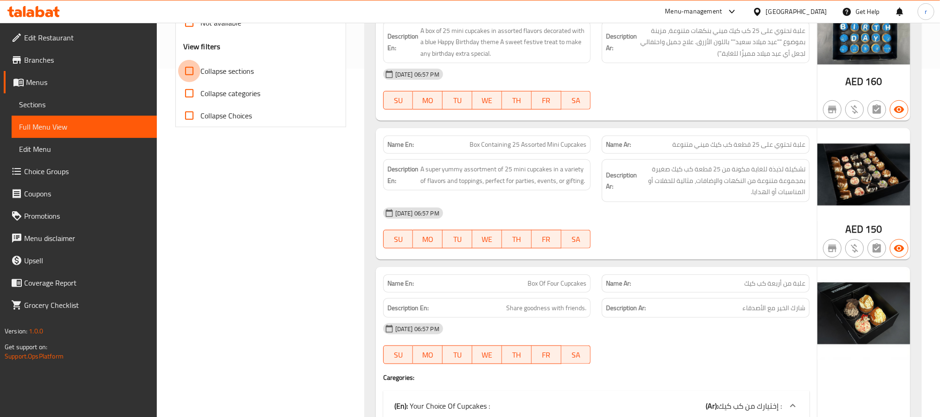
click at [193, 68] on input "Collapse sections" at bounding box center [189, 71] width 22 height 22
checkbox input "true"
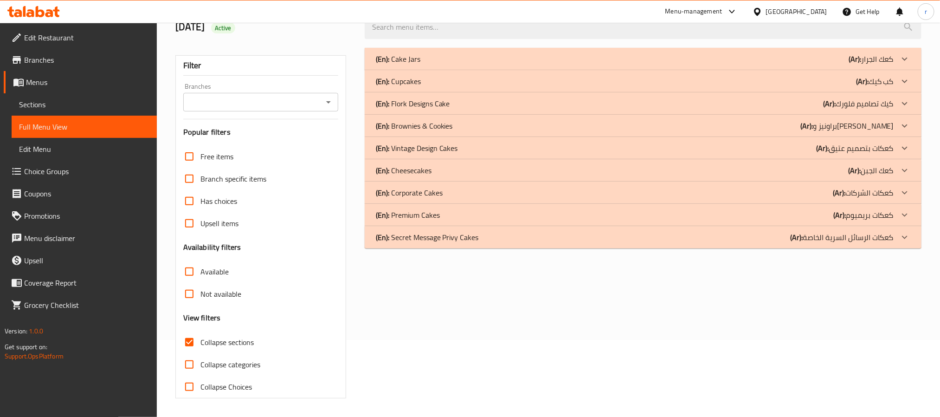
scroll to position [78, 0]
click at [904, 84] on icon at bounding box center [904, 81] width 11 height 11
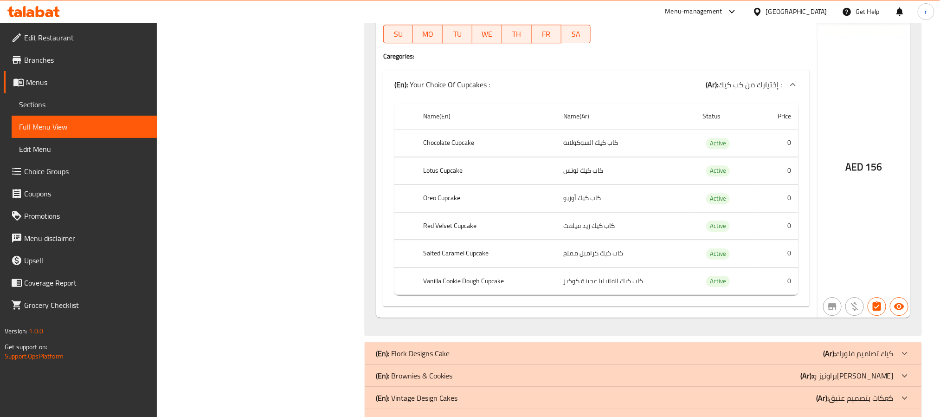
scroll to position [1526, 0]
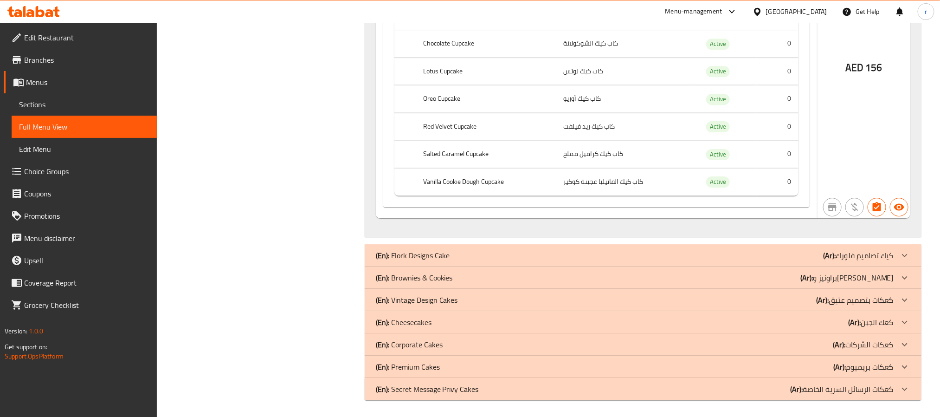
click at [824, 272] on div "(En): Brownies & Cookies (Ar): براونيز وكوكيز" at bounding box center [635, 277] width 518 height 11
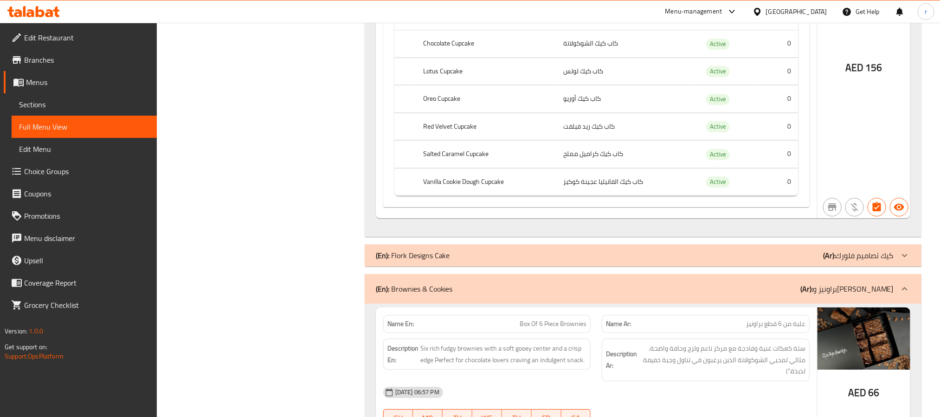
scroll to position [1981, 0]
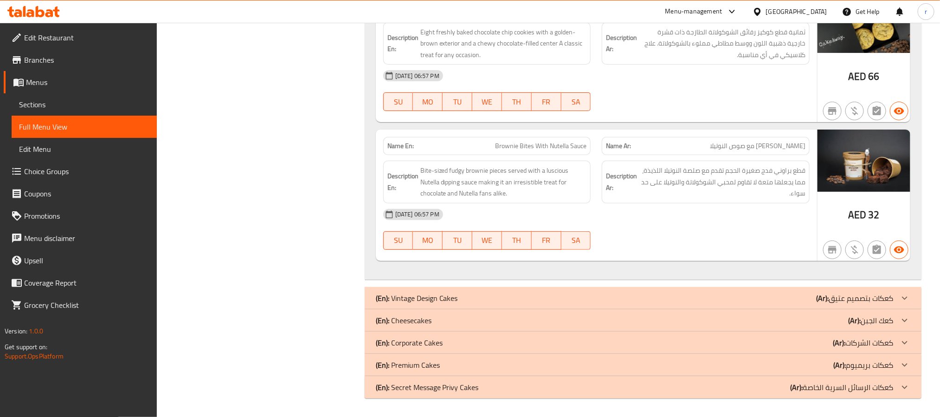
click at [565, 326] on div "(En): Cheesecakes (Ar): كعك الجبن" at bounding box center [635, 320] width 518 height 11
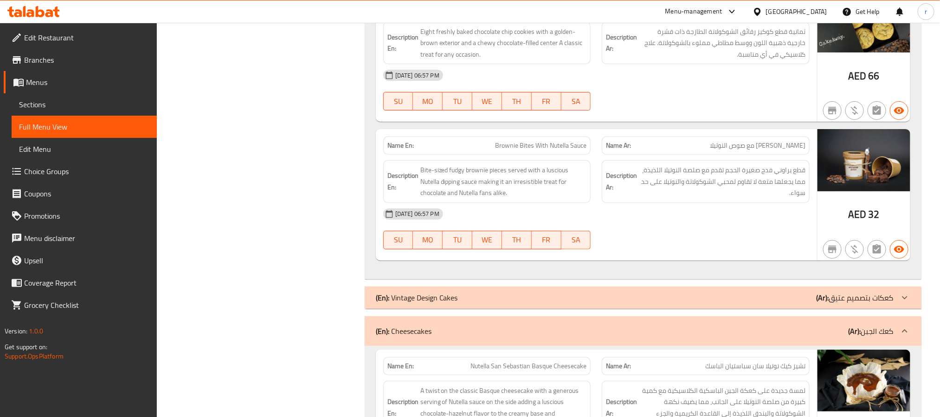
scroll to position [2448, 0]
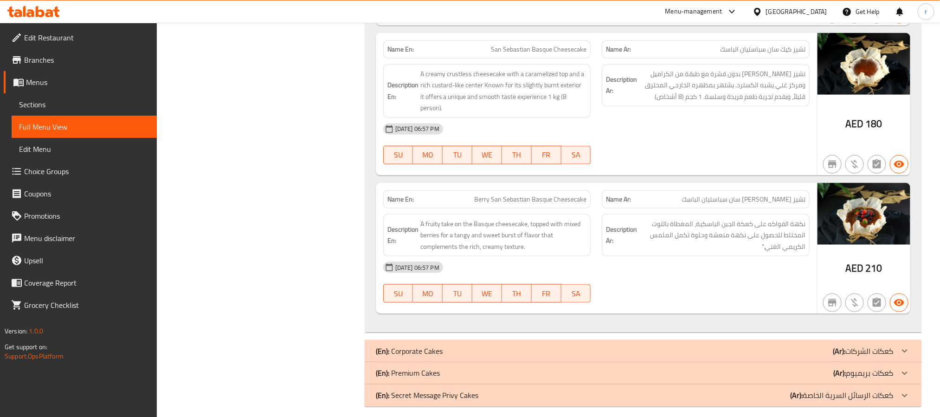
click at [568, 340] on div "(En): Corporate Cakes (Ar): كعكات الشركات" at bounding box center [643, 351] width 557 height 22
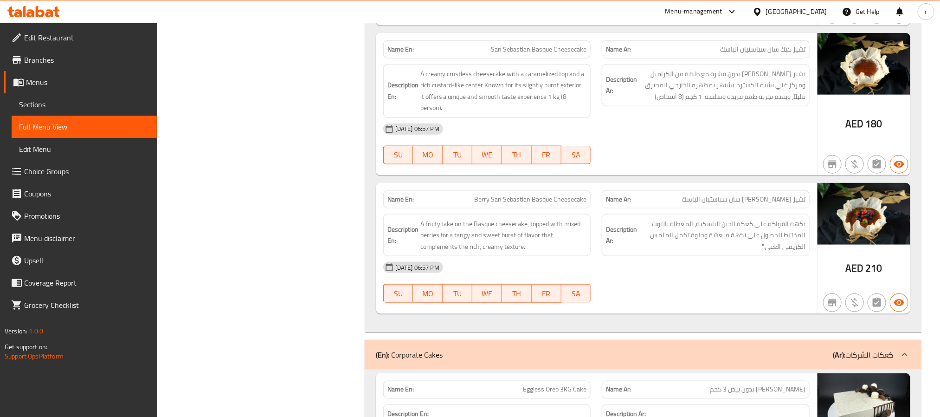
scroll to position [2828, 0]
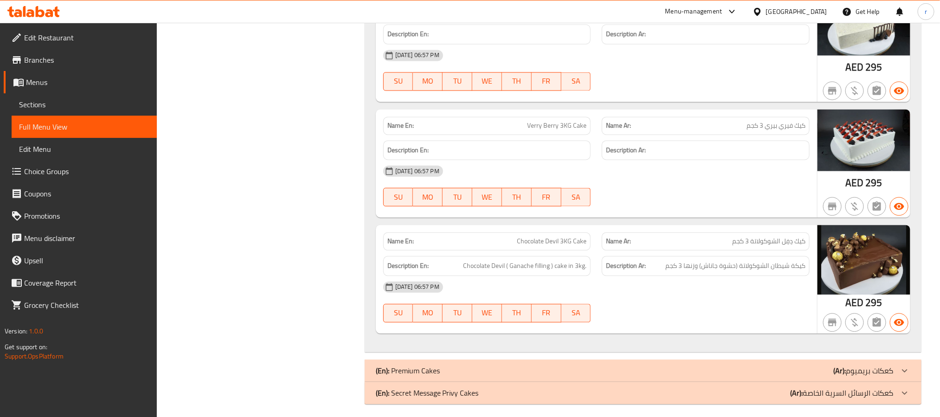
click at [635, 367] on div "(En): Premium Cakes (Ar): كعكات بريميوم" at bounding box center [635, 370] width 518 height 11
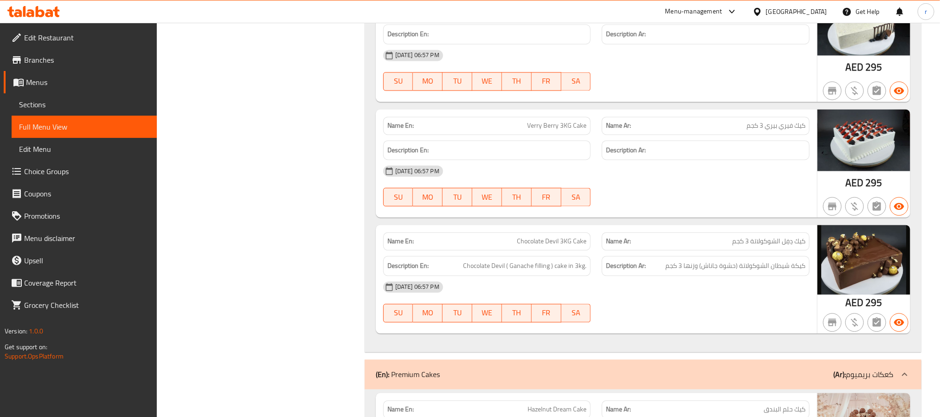
scroll to position [4619, 0]
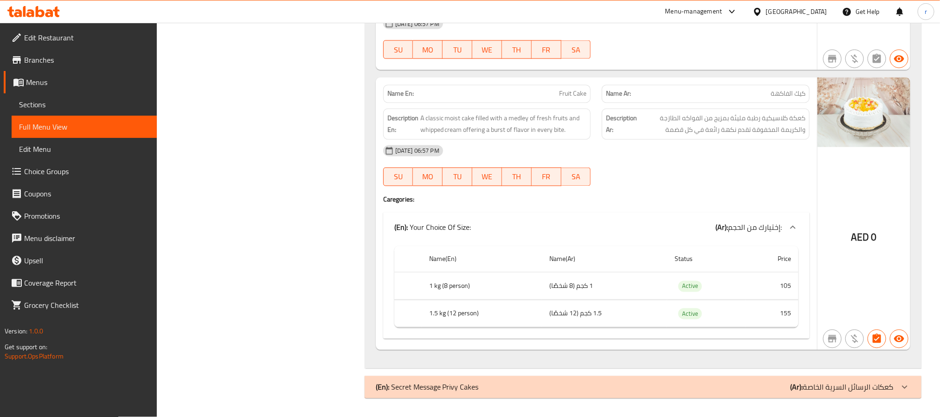
click at [555, 380] on div "(En): Secret Message Privy Cakes (Ar): كعكات الرسائل السرية الخاصة" at bounding box center [643, 387] width 557 height 22
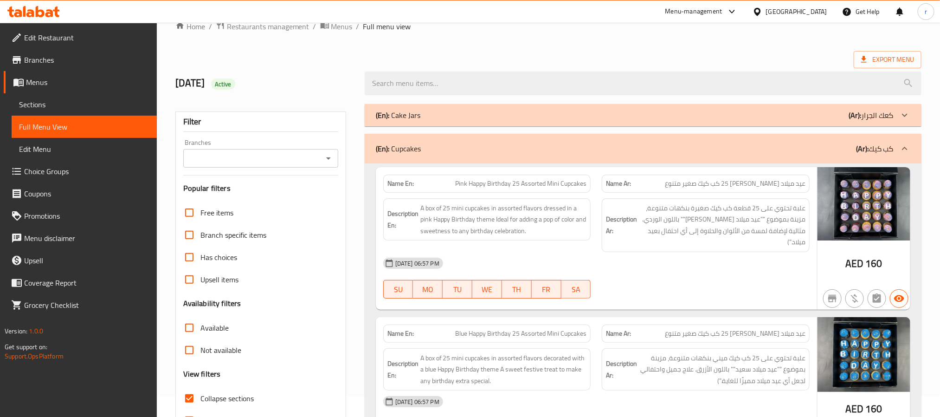
scroll to position [0, 0]
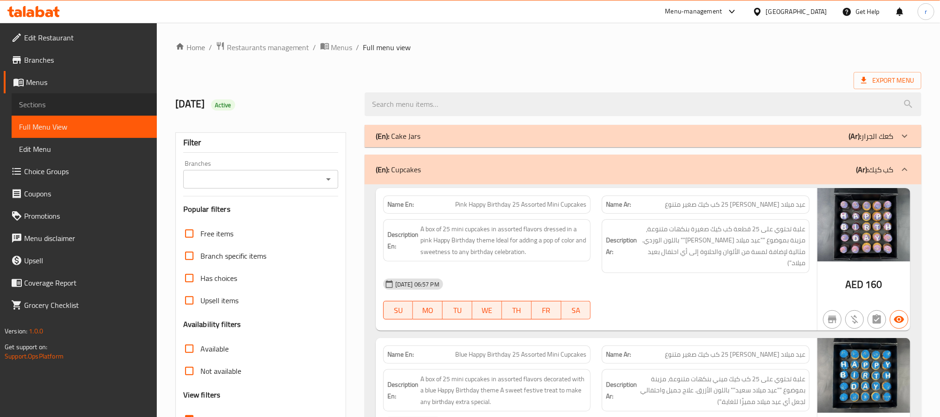
click at [57, 103] on span "Sections" at bounding box center [84, 104] width 130 height 11
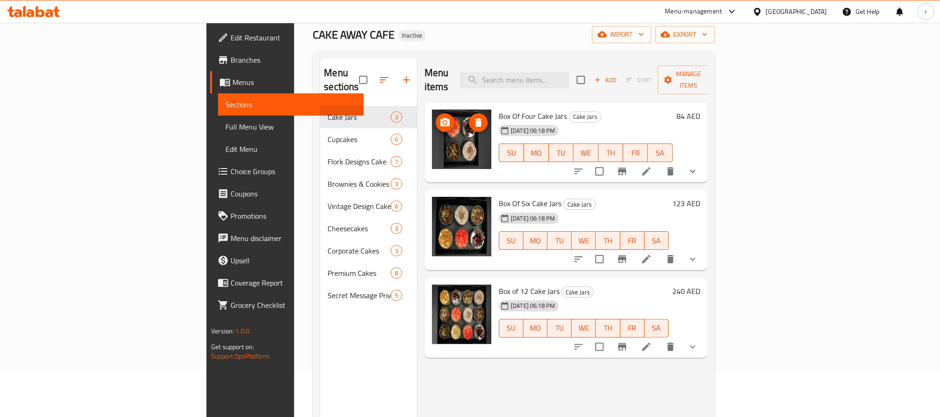
scroll to position [70, 0]
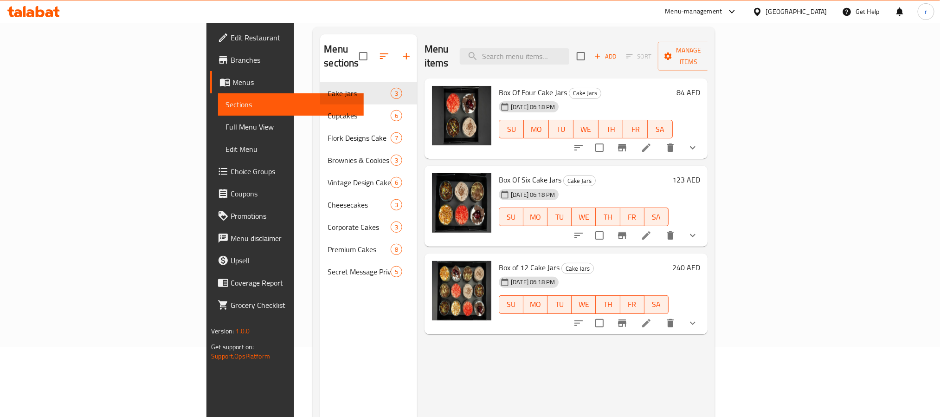
click at [482, 44] on div "Menu items Add Sort Manage items" at bounding box center [566, 56] width 283 height 44
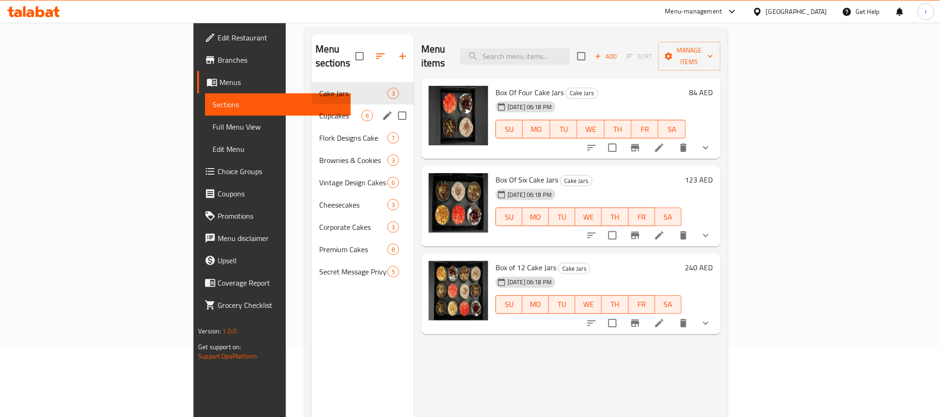
click at [319, 110] on span "Cupcakes" at bounding box center [340, 115] width 42 height 11
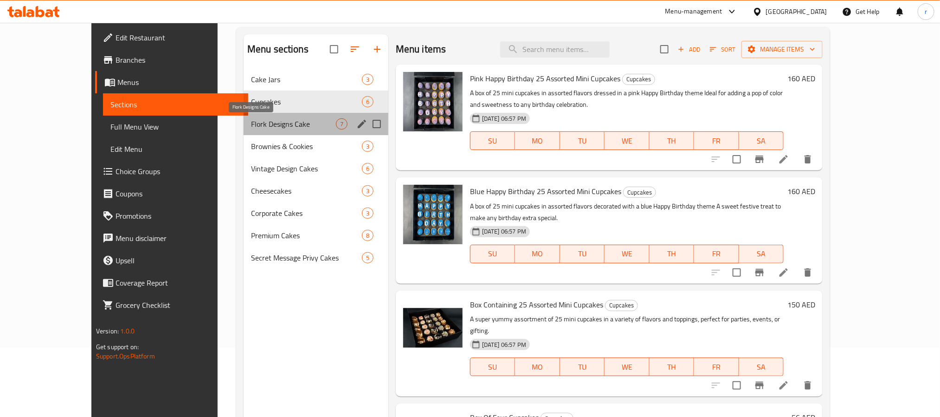
click at [283, 119] on span "Flork Designs Cake" at bounding box center [293, 123] width 85 height 11
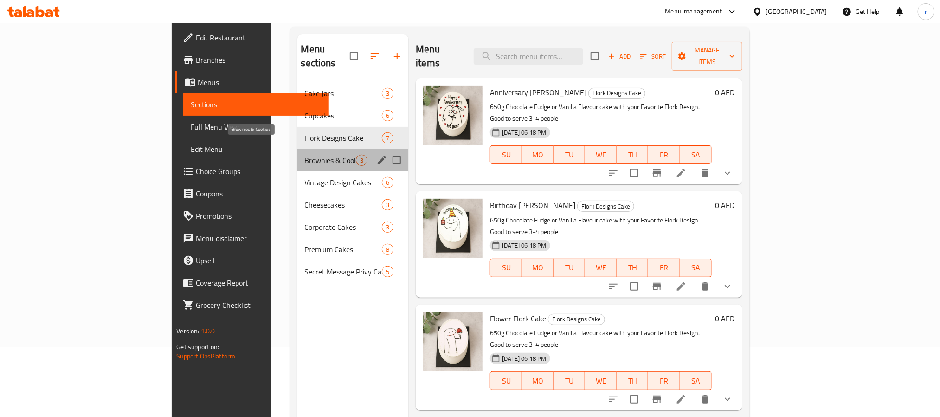
click at [305, 155] on span "Brownies & Cookies" at bounding box center [331, 160] width 52 height 11
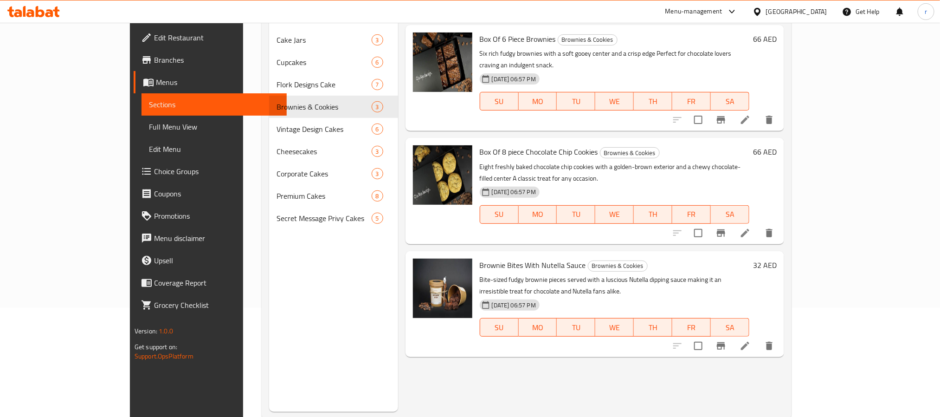
scroll to position [130, 0]
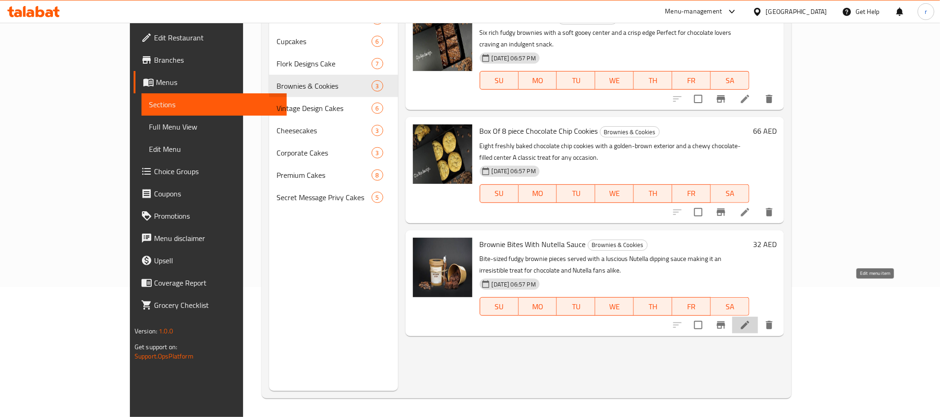
click at [751, 319] on icon at bounding box center [745, 324] width 11 height 11
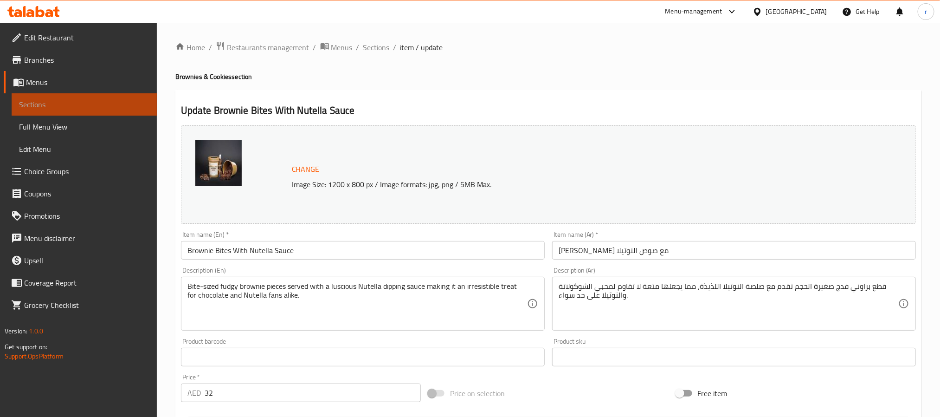
click at [53, 99] on span "Sections" at bounding box center [84, 104] width 130 height 11
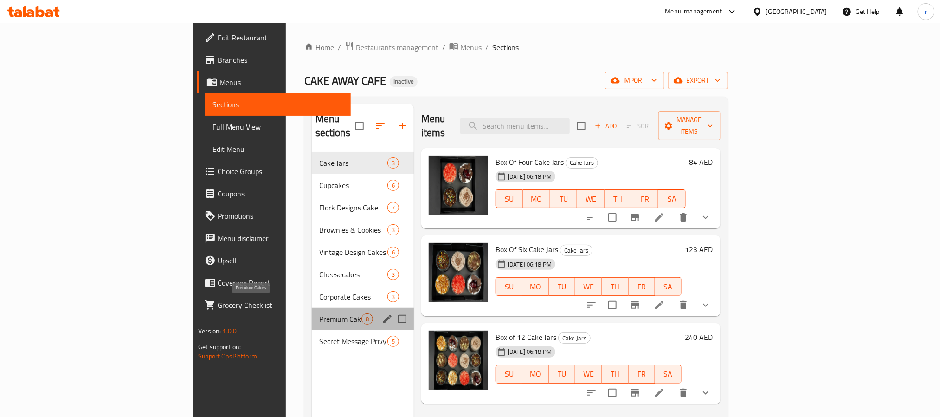
click at [319, 313] on span "Premium Cakes" at bounding box center [340, 318] width 42 height 11
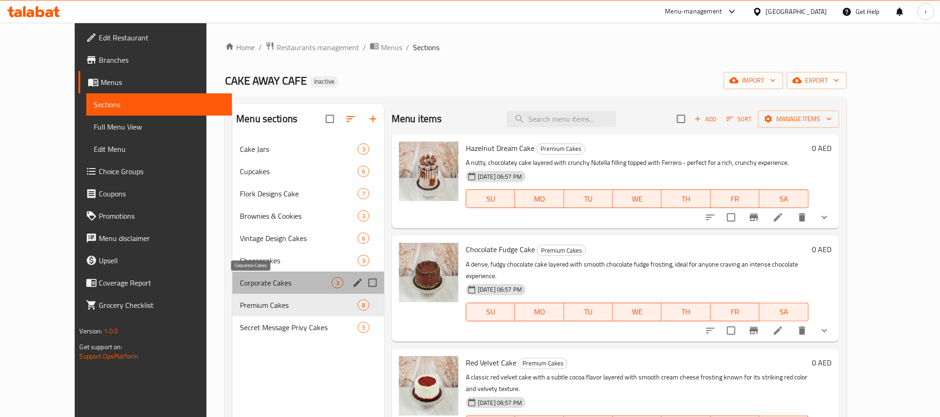
click at [276, 282] on span "Corporate Cakes" at bounding box center [286, 282] width 92 height 11
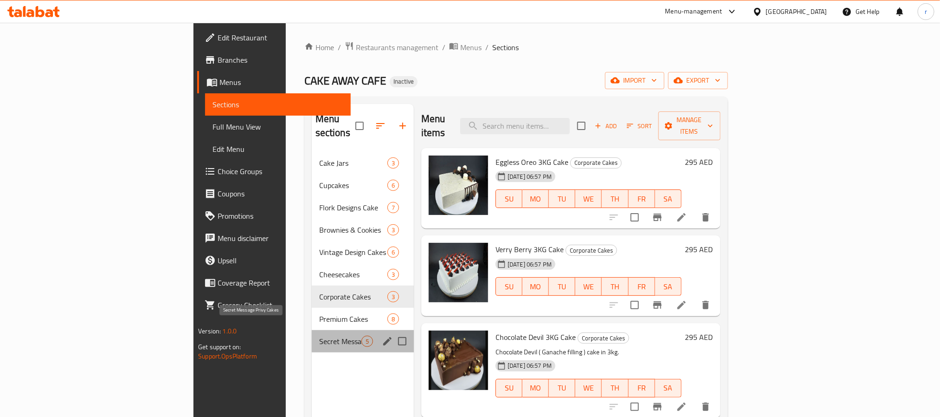
click at [319, 335] on span "Secret Message Privy Cakes" at bounding box center [340, 340] width 42 height 11
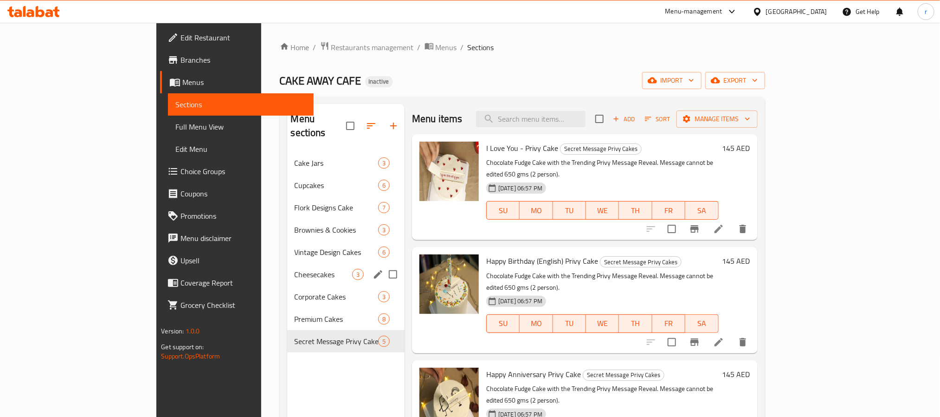
click at [287, 263] on div "Cheesecakes 3" at bounding box center [345, 274] width 117 height 22
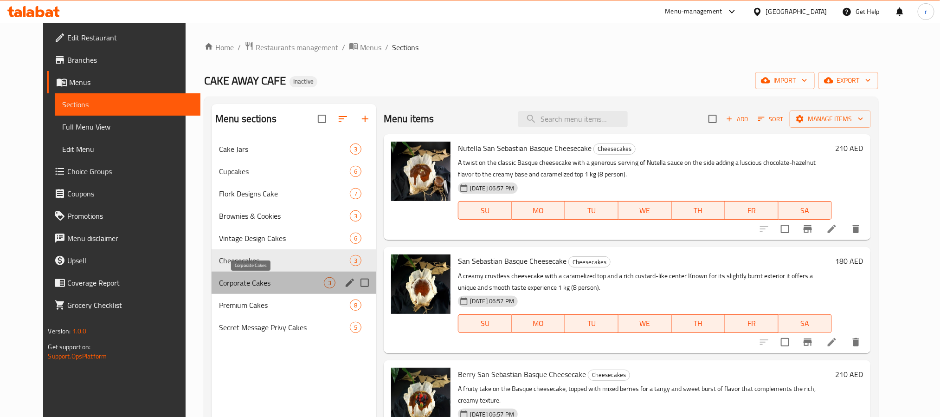
click at [231, 287] on span "Corporate Cakes" at bounding box center [271, 282] width 105 height 11
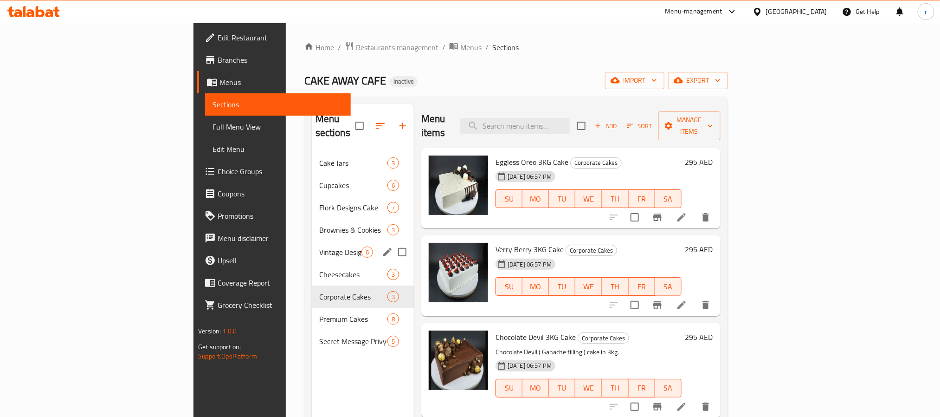
click at [319, 246] on span "Vintage Design Cakes" at bounding box center [340, 251] width 42 height 11
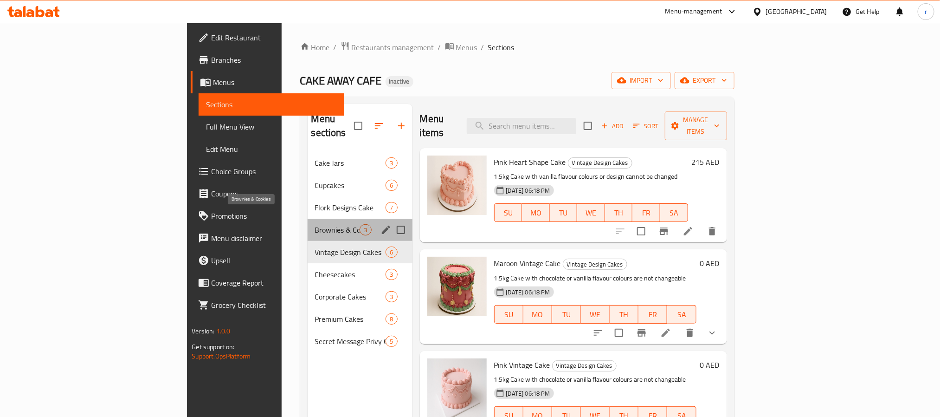
click at [315, 224] on span "Brownies & Cookies" at bounding box center [337, 229] width 45 height 11
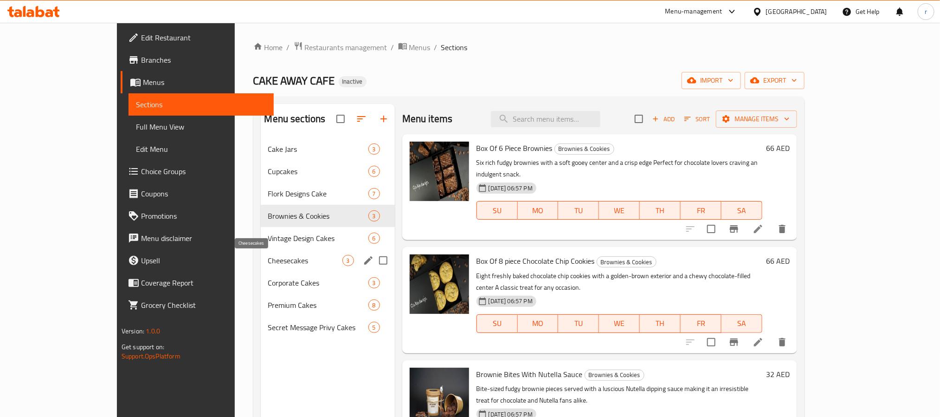
click at [268, 263] on span "Cheesecakes" at bounding box center [305, 260] width 74 height 11
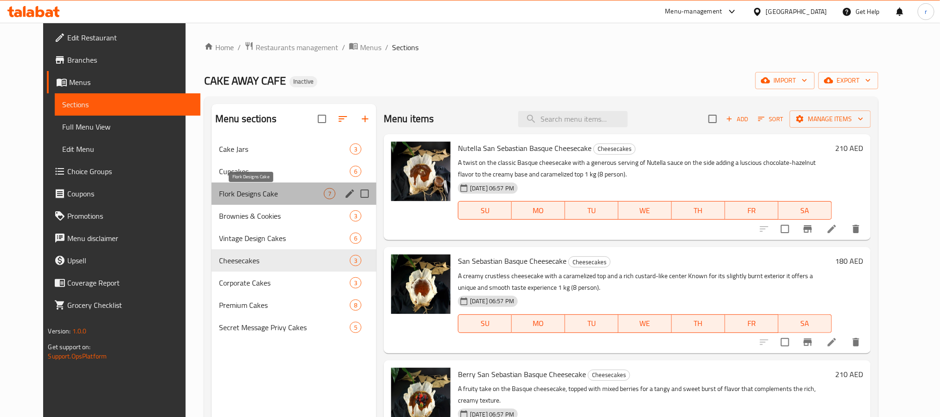
click at [268, 191] on span "Flork Designs Cake" at bounding box center [271, 193] width 105 height 11
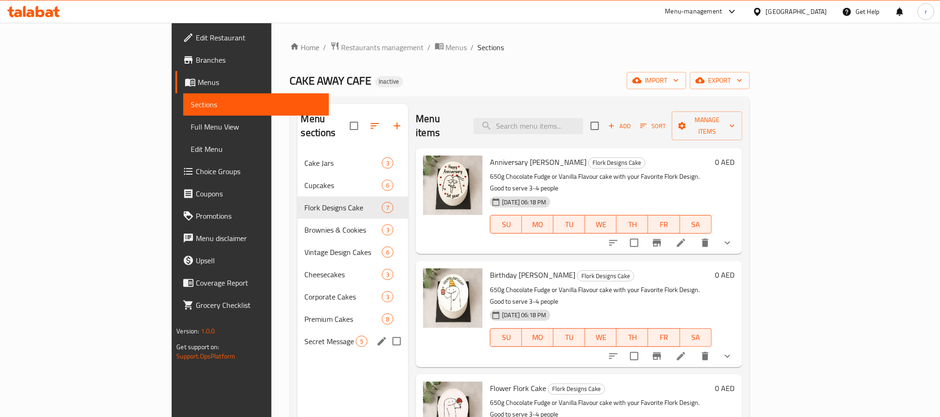
click at [297, 330] on div "Secret Message Privy Cakes 5" at bounding box center [352, 341] width 111 height 22
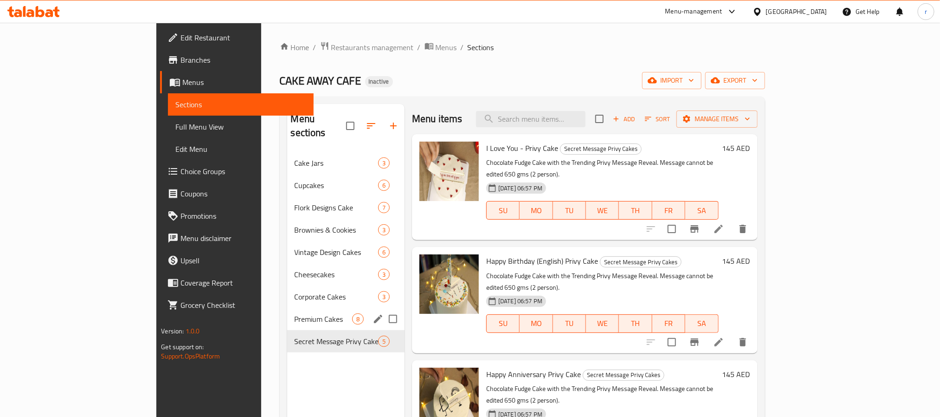
click at [287, 308] on div "Premium Cakes 8" at bounding box center [345, 319] width 117 height 22
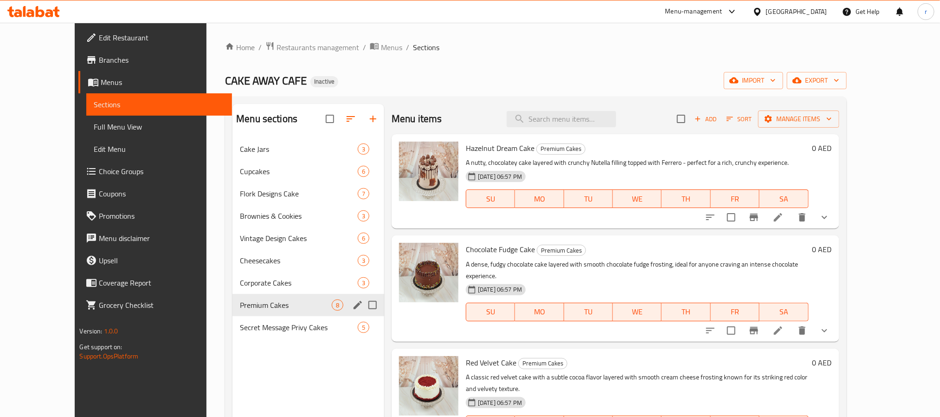
click at [248, 325] on span "Secret Message Privy Cakes" at bounding box center [299, 327] width 118 height 11
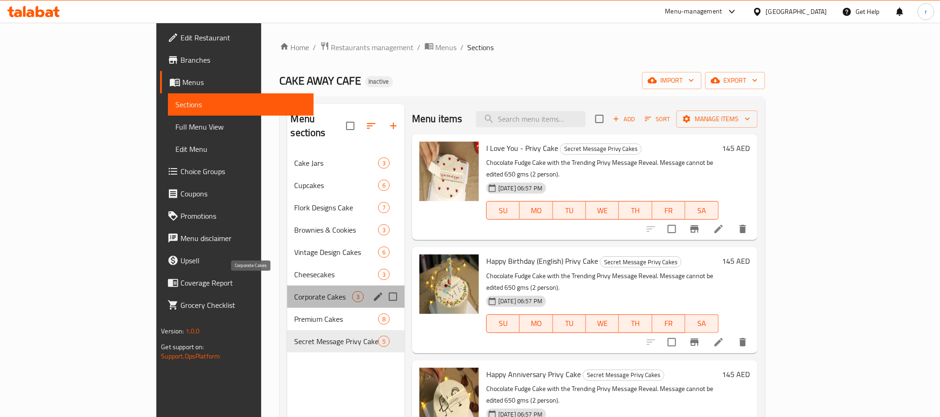
click at [295, 291] on span "Corporate Cakes" at bounding box center [324, 296] width 58 height 11
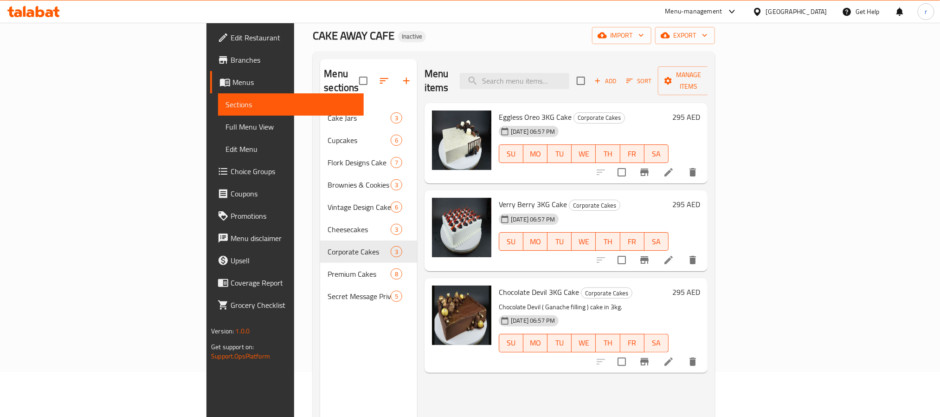
scroll to position [70, 0]
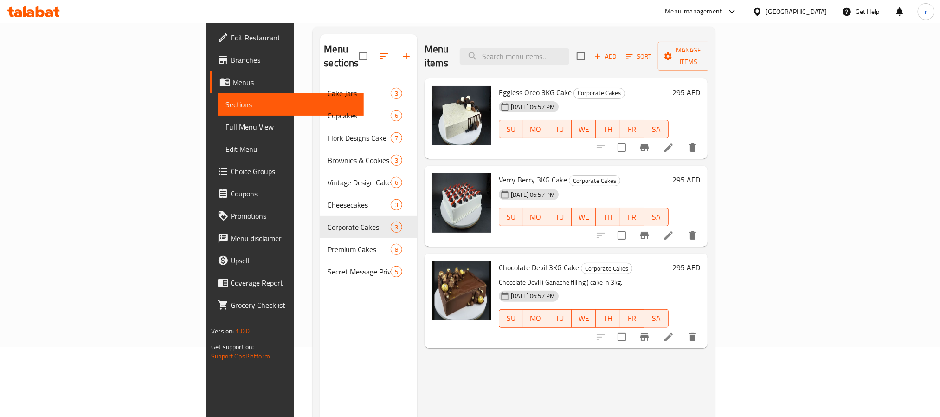
click at [682, 329] on li at bounding box center [669, 337] width 26 height 17
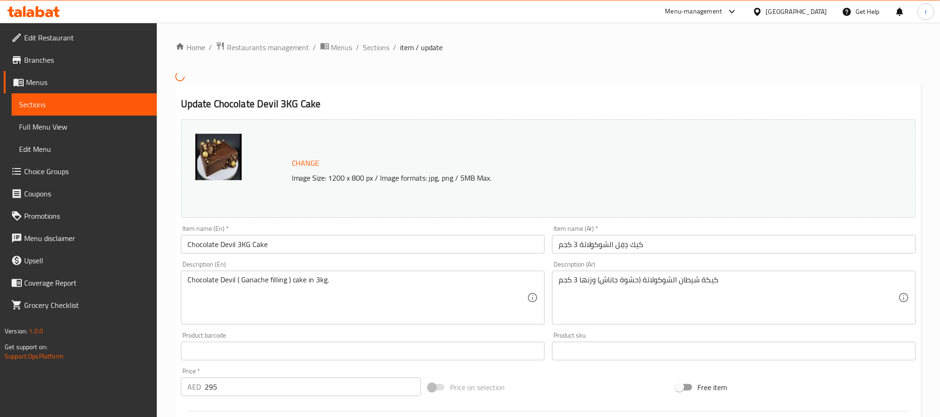
click at [664, 85] on div "Update Chocolate Devil 3KG Cake Change Image Size: 1200 x 800 px / Image format…" at bounding box center [548, 361] width 746 height 554
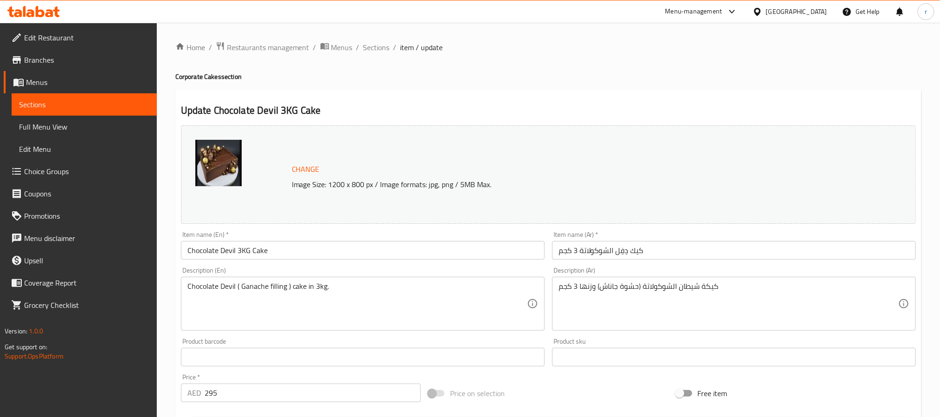
drag, startPoint x: 40, startPoint y: 108, endPoint x: 46, endPoint y: 112, distance: 7.3
click at [40, 108] on span "Sections" at bounding box center [84, 104] width 130 height 11
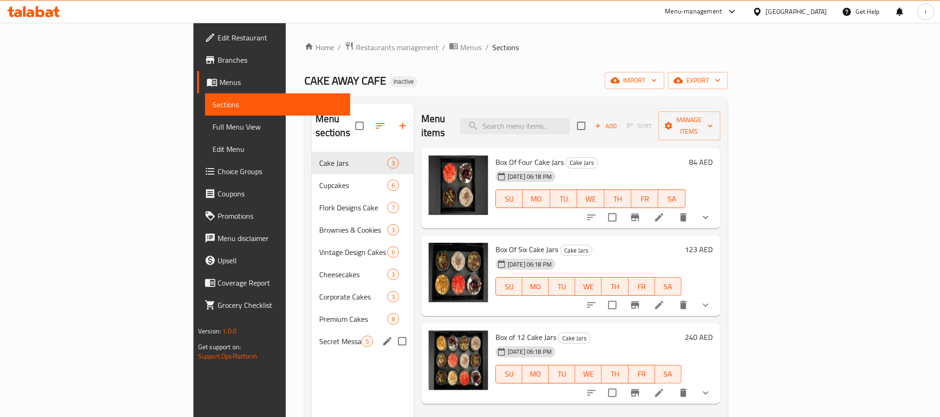
click at [319, 335] on span "Secret Message Privy Cakes" at bounding box center [340, 340] width 42 height 11
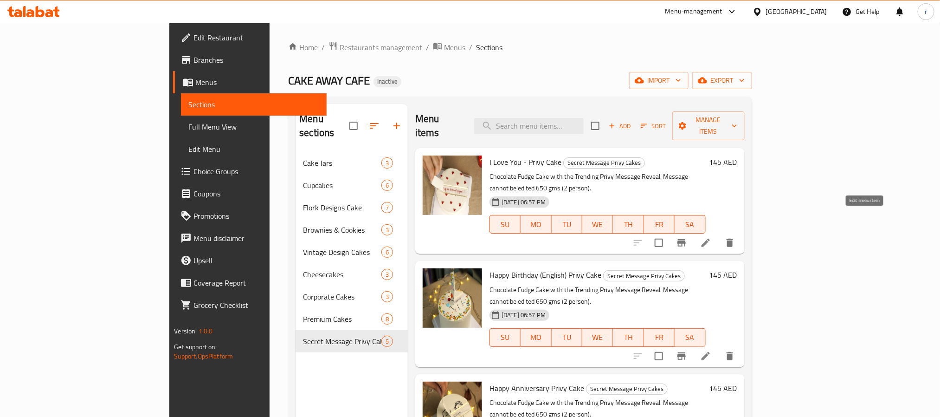
click at [711, 237] on icon at bounding box center [705, 242] width 11 height 11
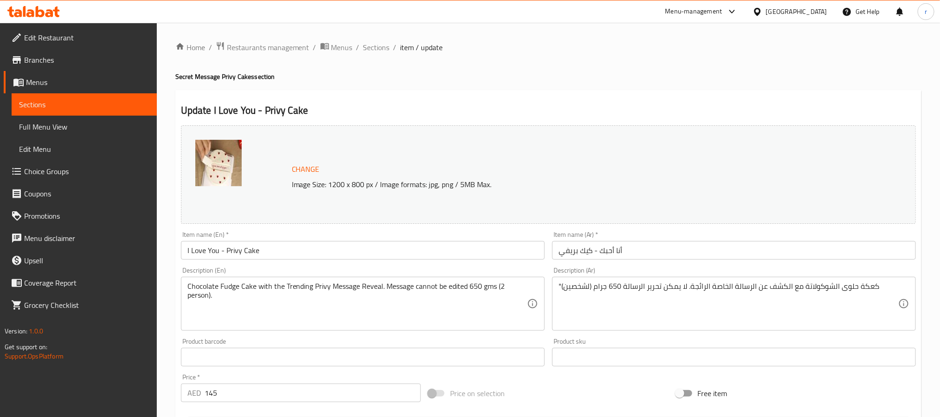
click at [67, 105] on span "Sections" at bounding box center [84, 104] width 130 height 11
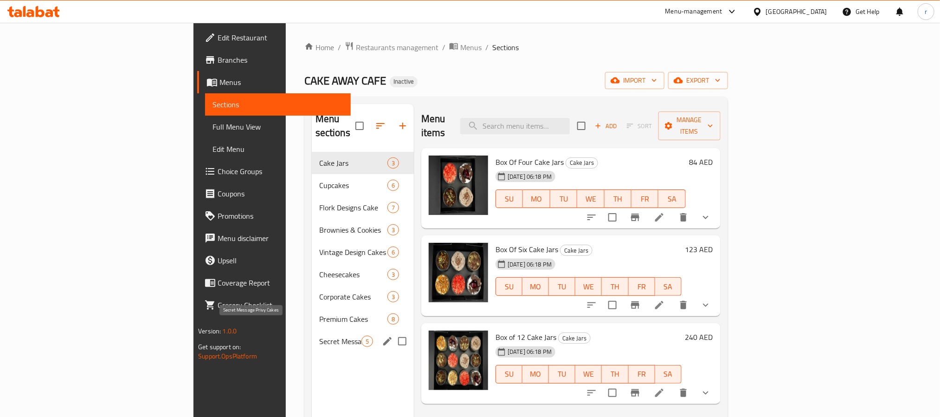
click at [319, 335] on span "Secret Message Privy Cakes" at bounding box center [340, 340] width 42 height 11
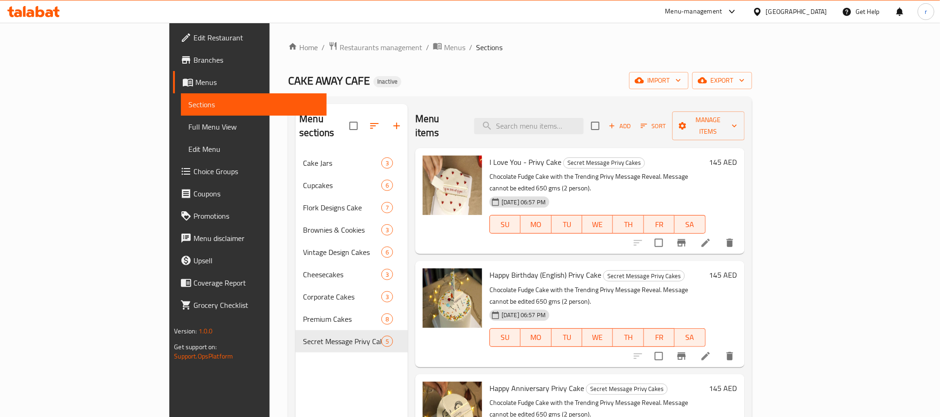
click at [695, 81] on div "CAKE AWAY CAFE Inactive import export" at bounding box center [520, 80] width 464 height 17
click at [711, 350] on icon at bounding box center [705, 355] width 11 height 11
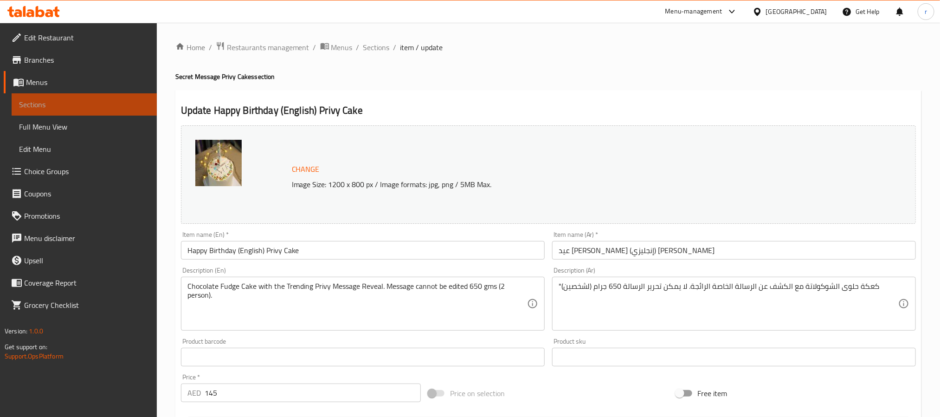
click at [100, 107] on span "Sections" at bounding box center [84, 104] width 130 height 11
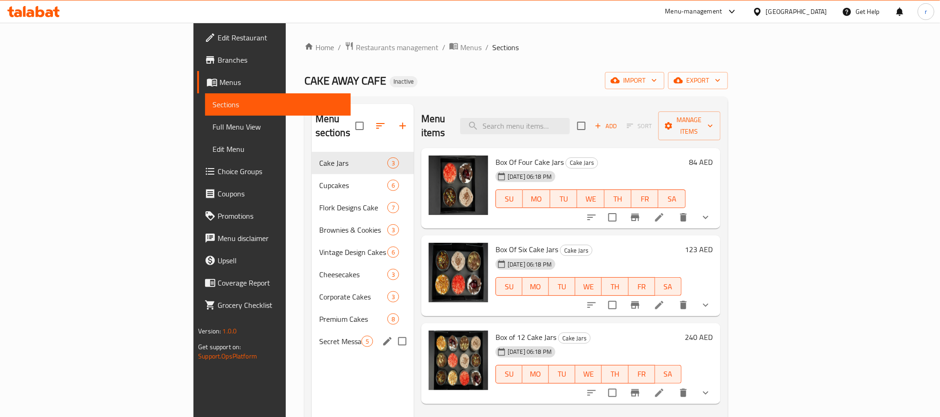
click at [312, 335] on div "Secret Message Privy Cakes 5" at bounding box center [363, 341] width 102 height 22
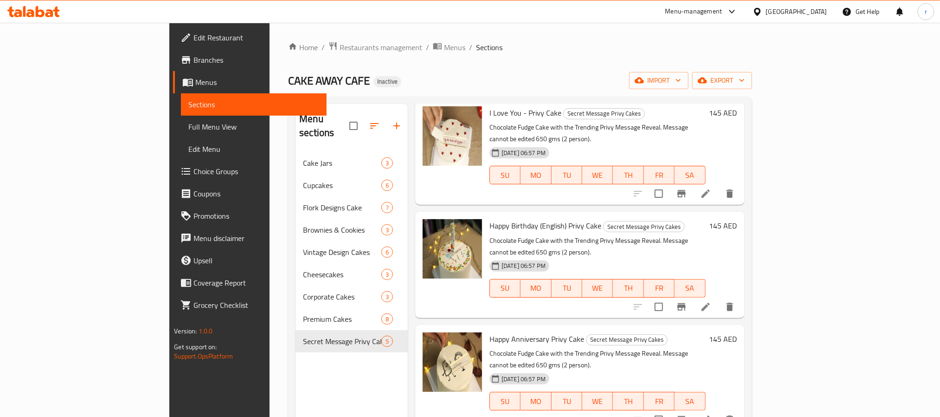
scroll to position [70, 0]
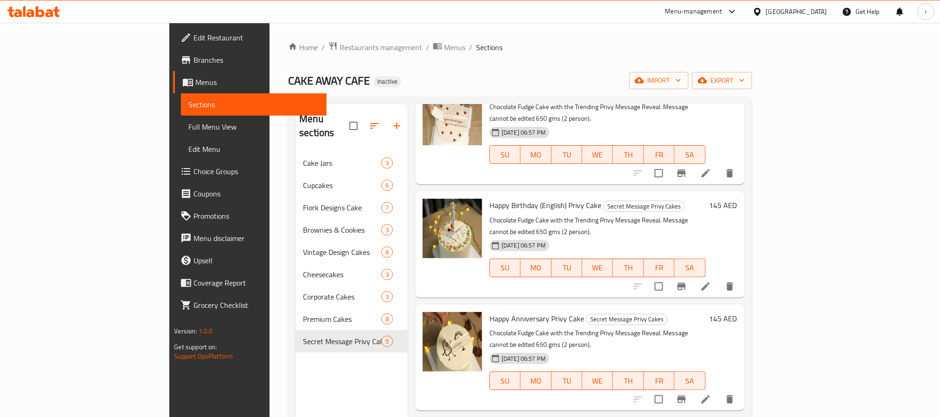
click at [711, 393] on icon at bounding box center [705, 398] width 11 height 11
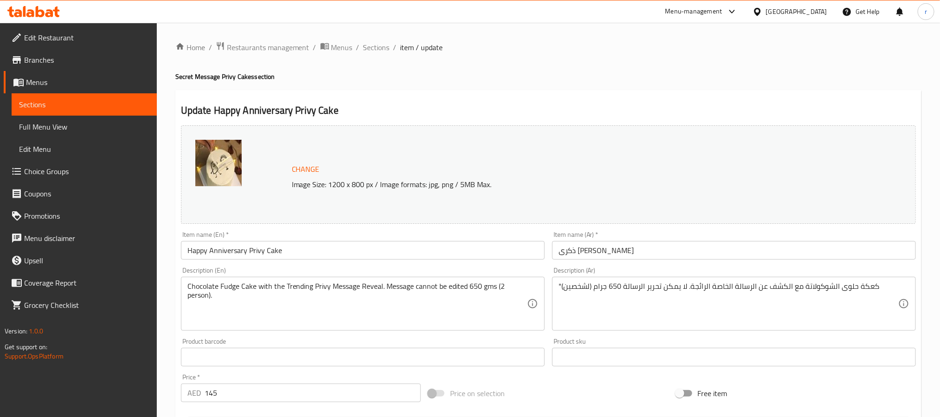
click at [90, 112] on link "Sections" at bounding box center [84, 104] width 145 height 22
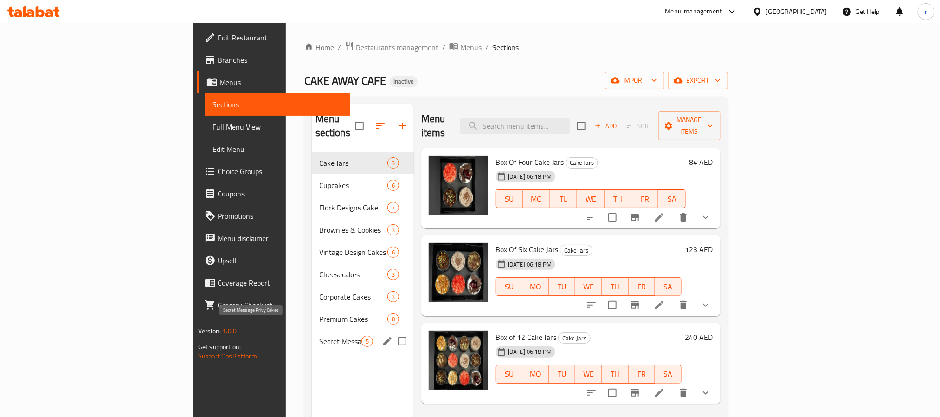
click at [319, 335] on span "Secret Message Privy Cakes" at bounding box center [340, 340] width 42 height 11
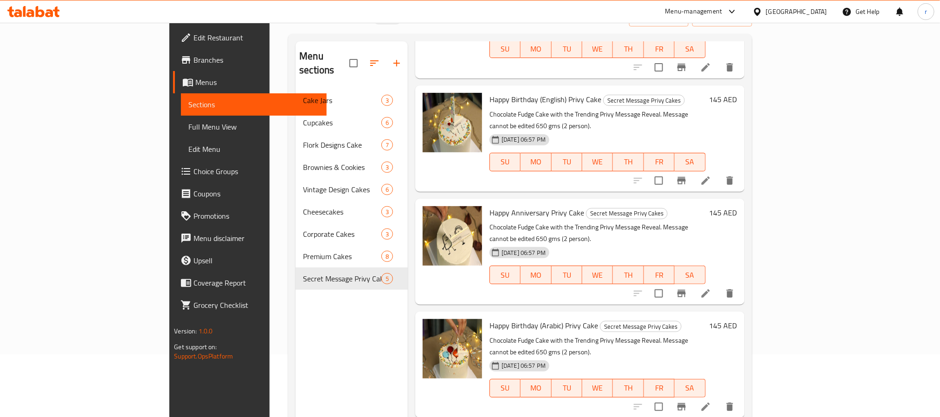
scroll to position [130, 0]
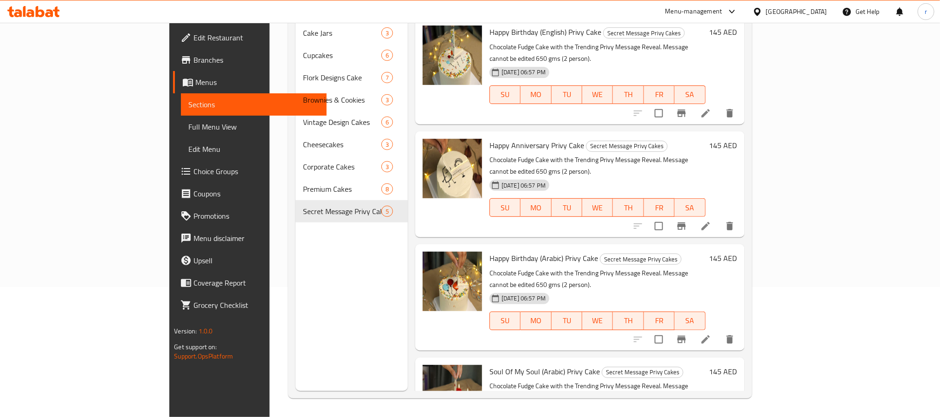
click at [711, 334] on icon at bounding box center [705, 339] width 11 height 11
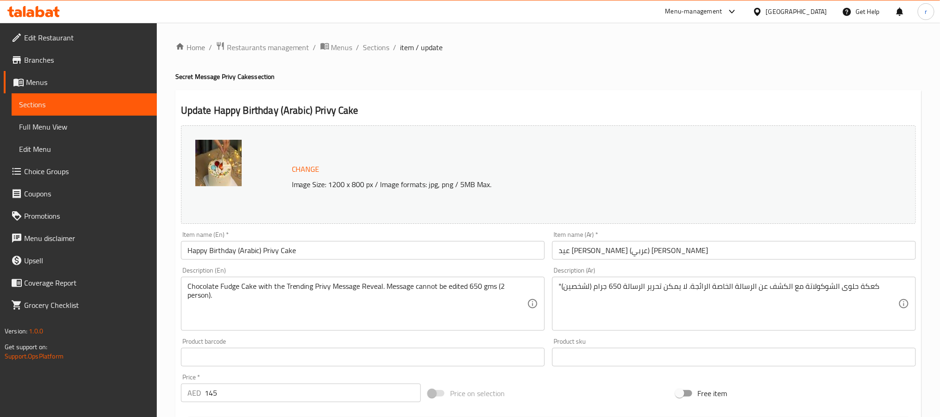
click at [67, 103] on span "Sections" at bounding box center [84, 104] width 130 height 11
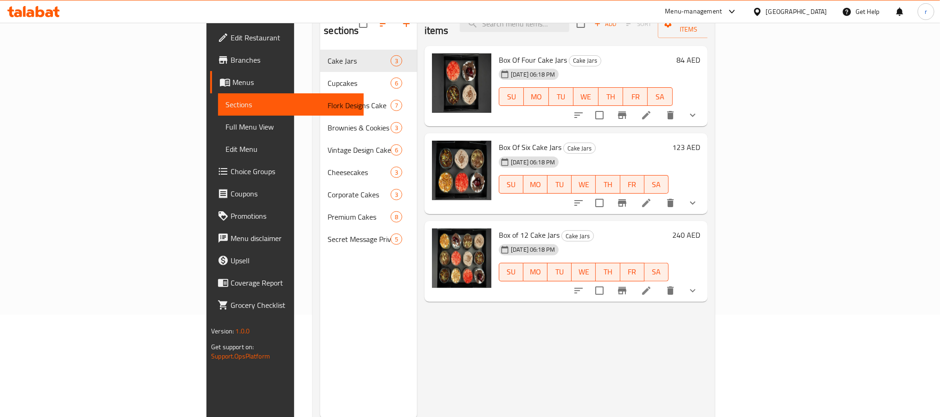
scroll to position [130, 0]
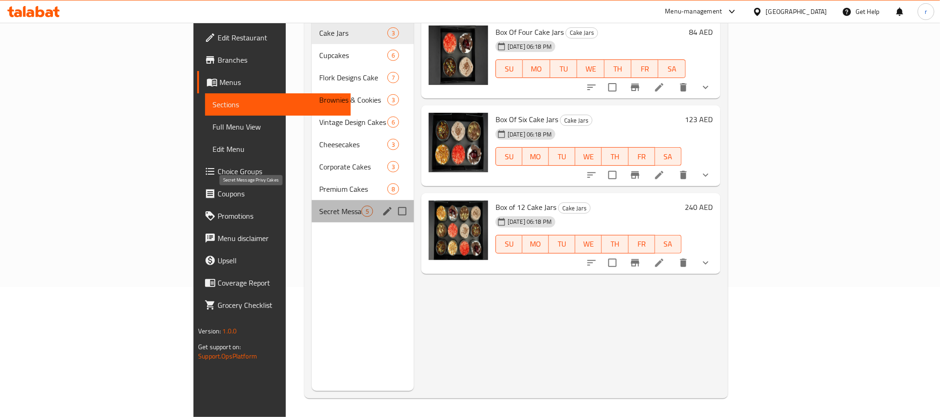
click at [319, 206] on span "Secret Message Privy Cakes" at bounding box center [340, 211] width 42 height 11
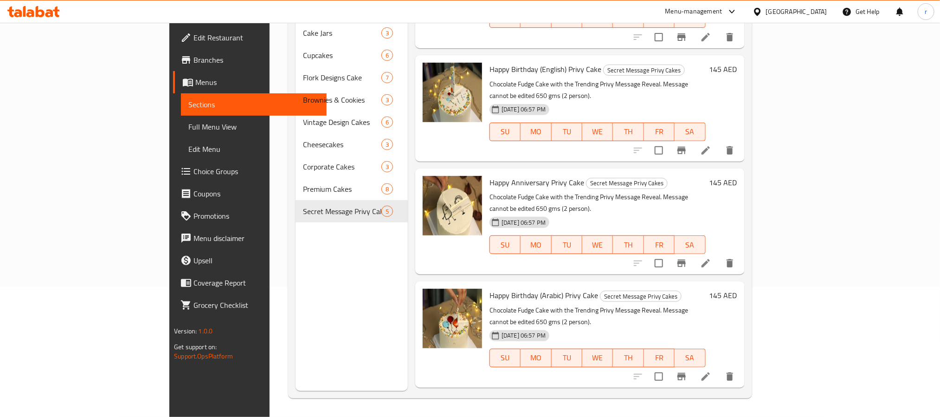
scroll to position [113, 0]
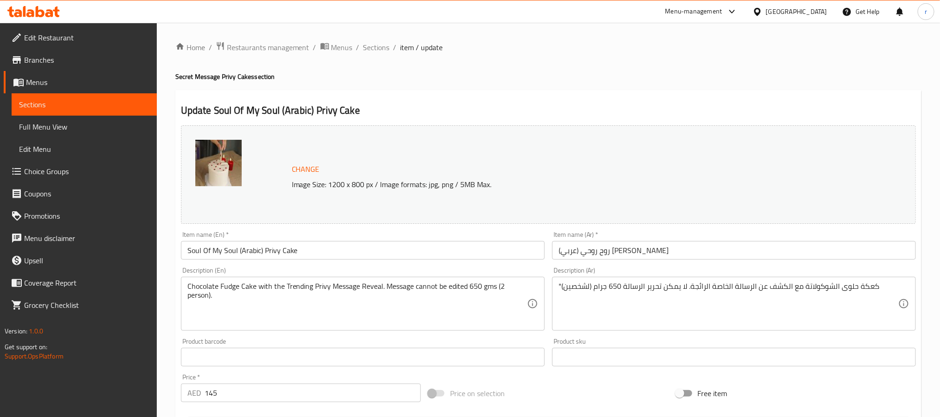
click at [46, 11] on icon at bounding box center [49, 13] width 8 height 8
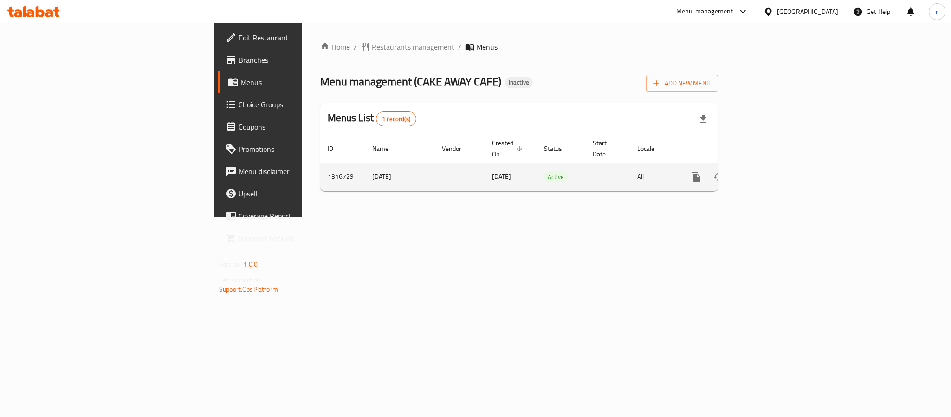
click at [768, 171] on icon "enhanced table" at bounding box center [762, 176] width 11 height 11
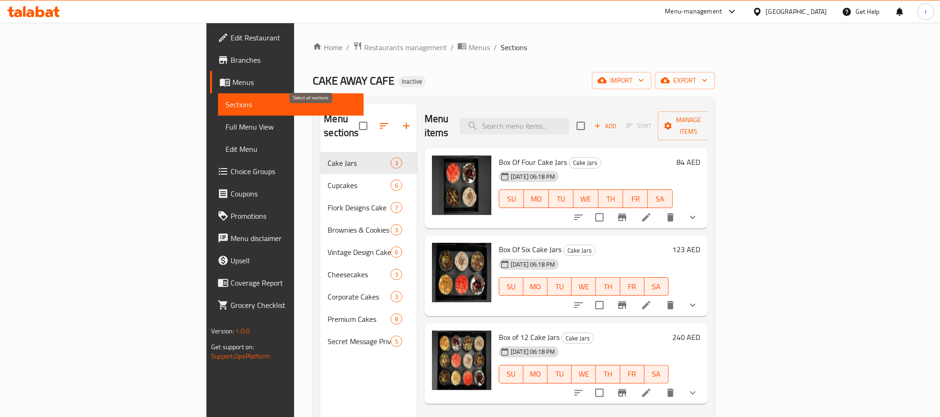
click at [354, 117] on input "checkbox" at bounding box center [363, 125] width 19 height 19
checkbox input "true"
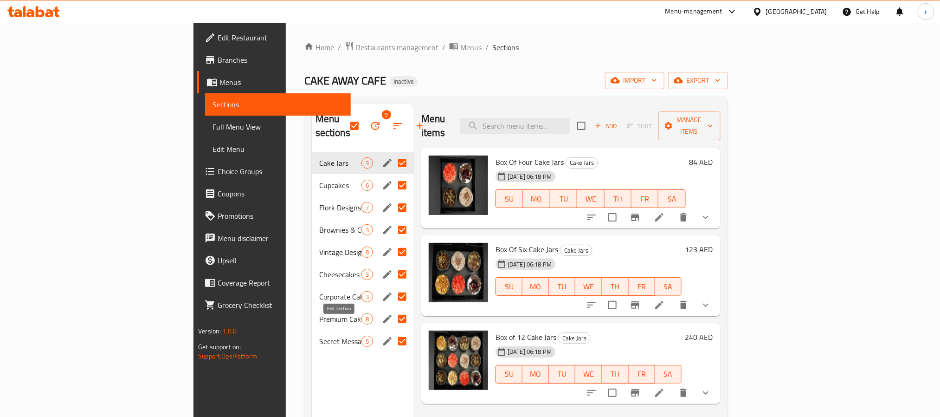
click at [383, 337] on icon "edit" at bounding box center [387, 341] width 8 height 8
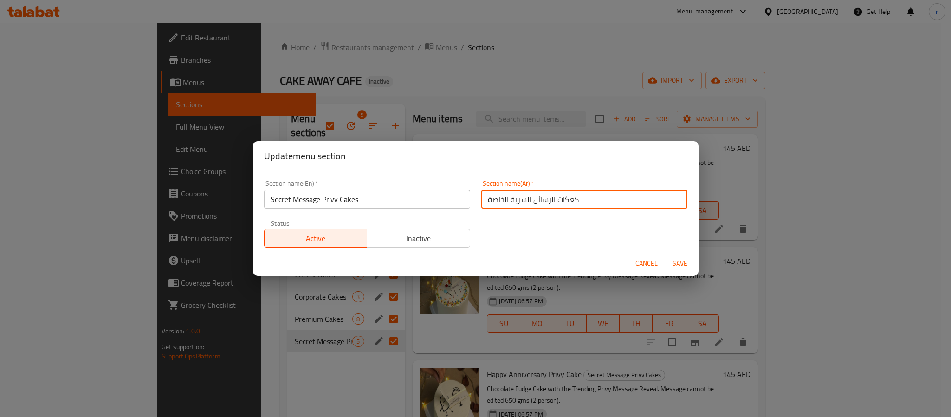
click at [530, 204] on input "كعكات الرسائل السرية الخاصة" at bounding box center [584, 199] width 206 height 19
paste input "سيكرت الرسائل بريفي كعكات"
type input "سيكرت الرسائل بريفي كعكات"
click at [679, 267] on span "Save" at bounding box center [680, 264] width 22 height 12
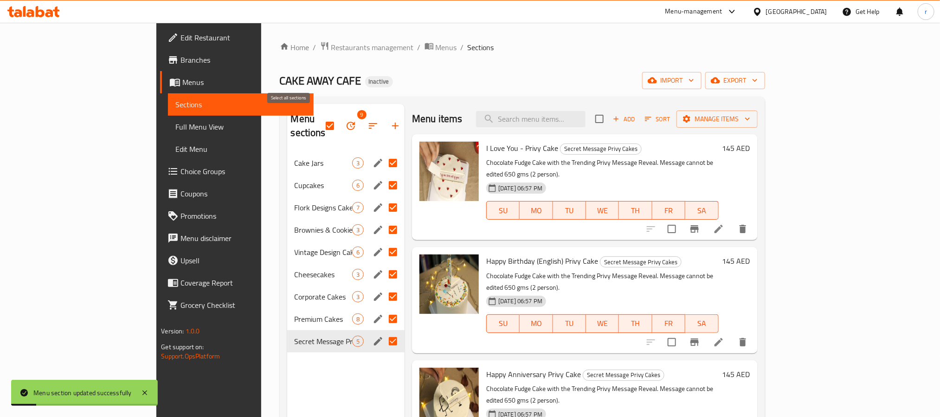
click at [320, 117] on input "checkbox" at bounding box center [329, 125] width 19 height 19
checkbox input "false"
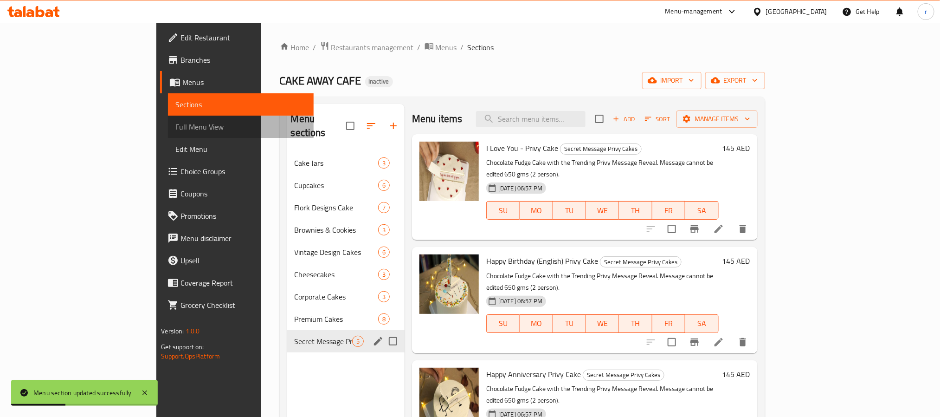
click at [175, 130] on span "Full Menu View" at bounding box center [240, 126] width 130 height 11
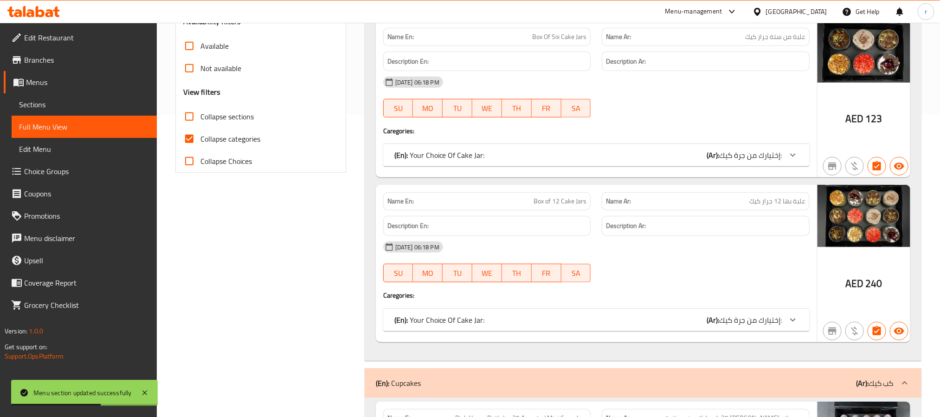
scroll to position [278, 0]
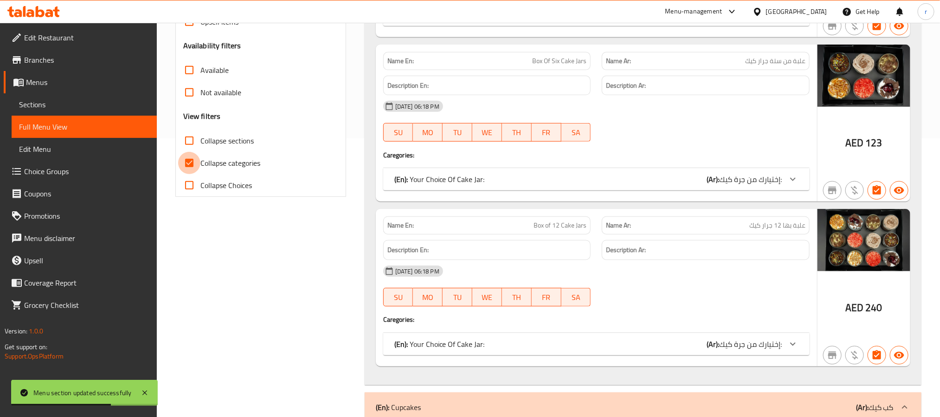
click at [191, 160] on input "Collapse categories" at bounding box center [189, 163] width 22 height 22
checkbox input "false"
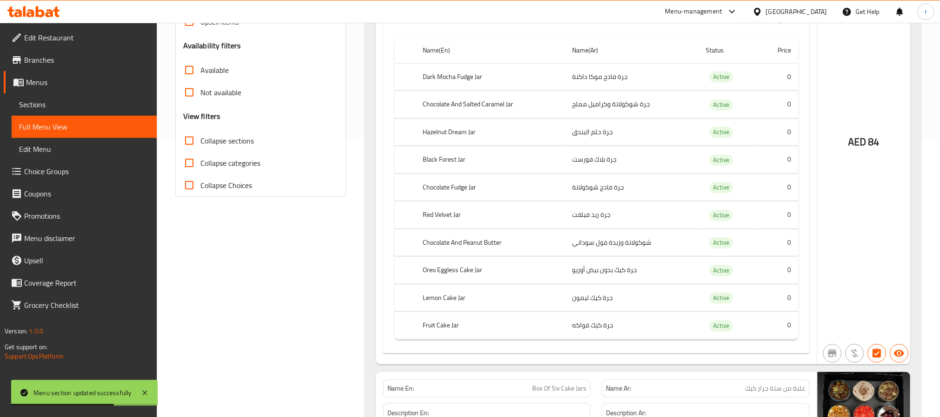
click at [188, 136] on input "Collapse sections" at bounding box center [189, 140] width 22 height 22
checkbox input "true"
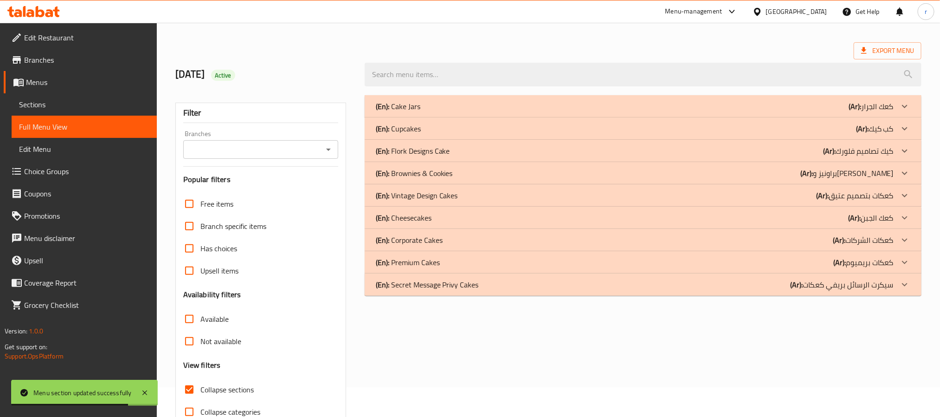
scroll to position [0, 0]
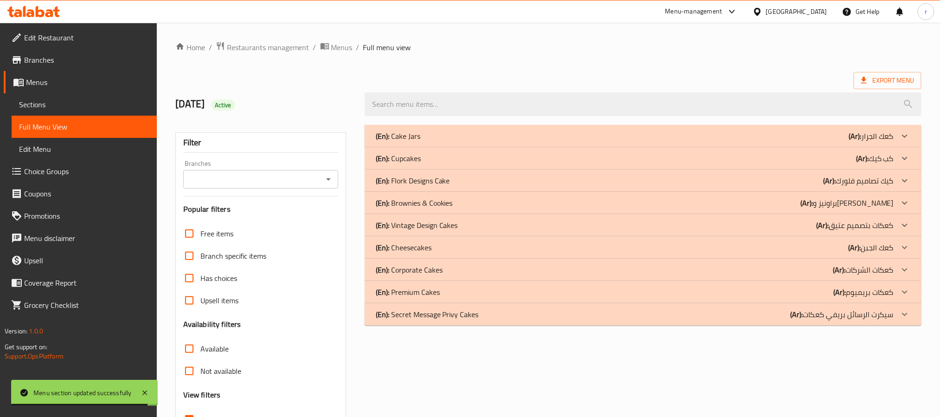
click at [577, 153] on div "(En): Cupcakes (Ar): كب كيك" at bounding box center [635, 158] width 518 height 11
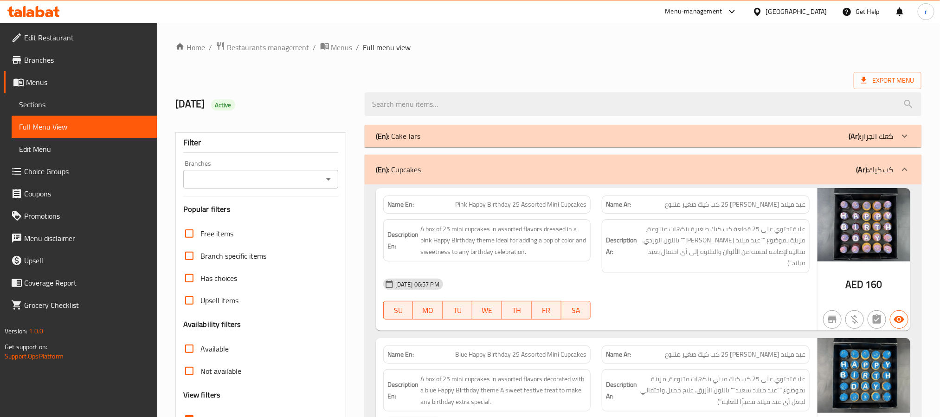
click at [643, 47] on ol "Home / Restaurants management / Menus / Full menu view" at bounding box center [548, 47] width 746 height 12
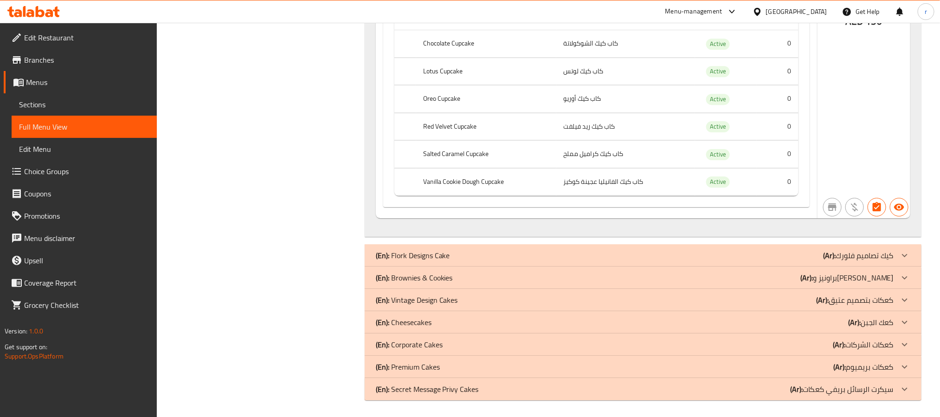
click at [581, 269] on div "(En): Brownies & Cookies (Ar): براونيز وكوكيز" at bounding box center [643, 277] width 557 height 22
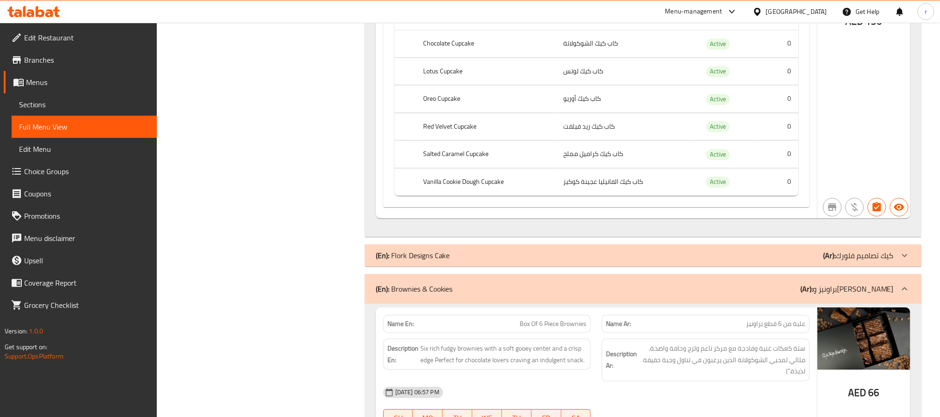
scroll to position [1981, 0]
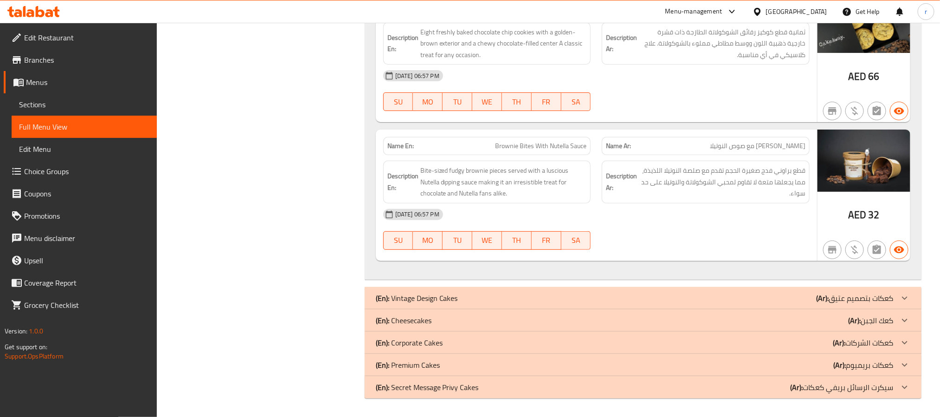
click at [471, 324] on div "(En): Cheesecakes (Ar): كعك الجبن" at bounding box center [635, 320] width 518 height 11
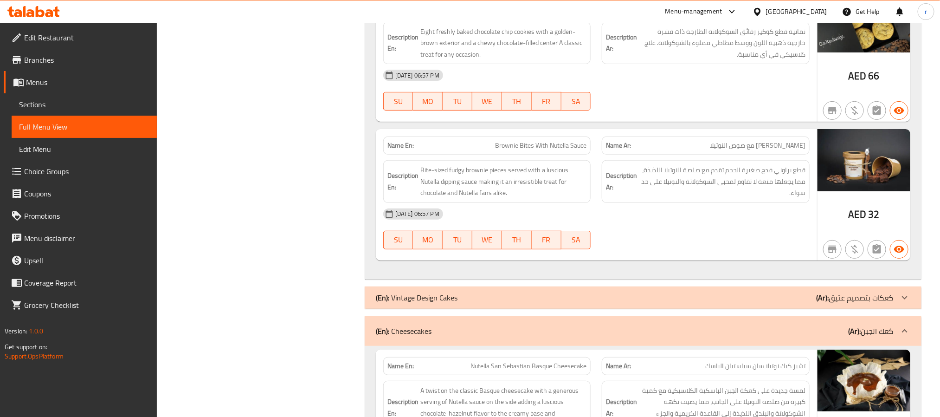
scroll to position [2448, 0]
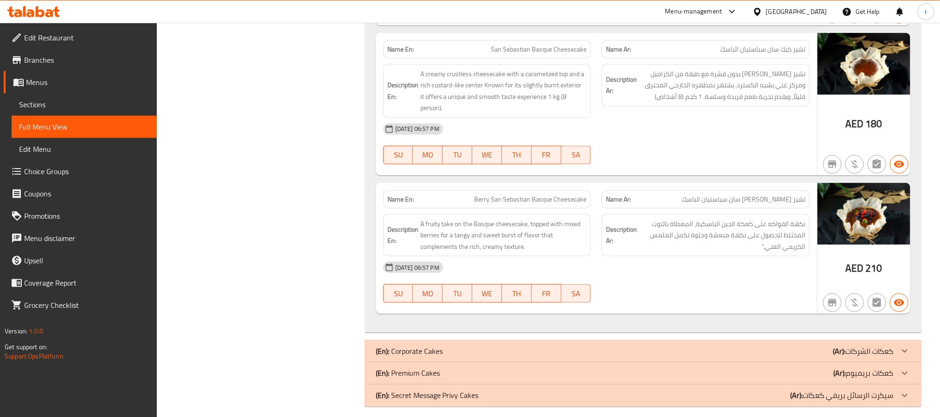
click at [505, 345] on div "(En): Corporate Cakes (Ar): كعكات الشركات" at bounding box center [635, 350] width 518 height 11
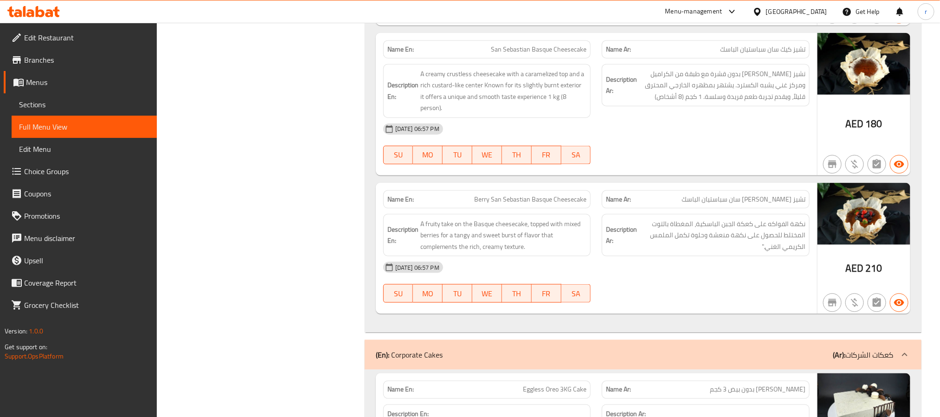
scroll to position [2828, 0]
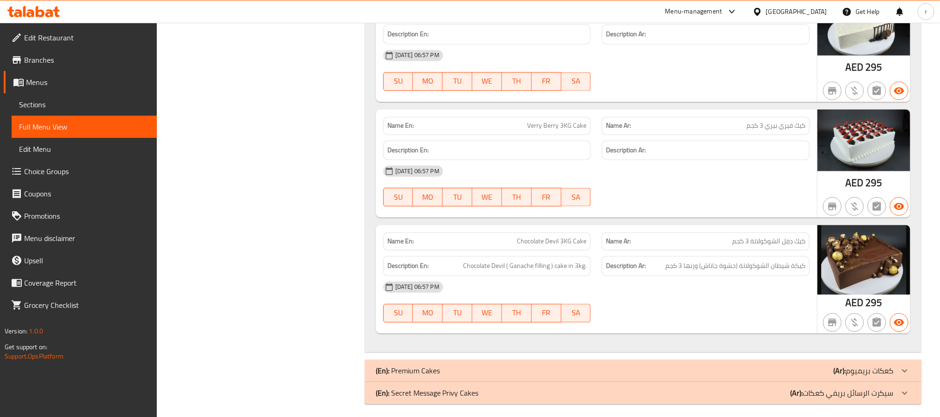
click at [493, 365] on div "(En): Premium Cakes (Ar): كعكات بريميوم" at bounding box center [635, 370] width 518 height 11
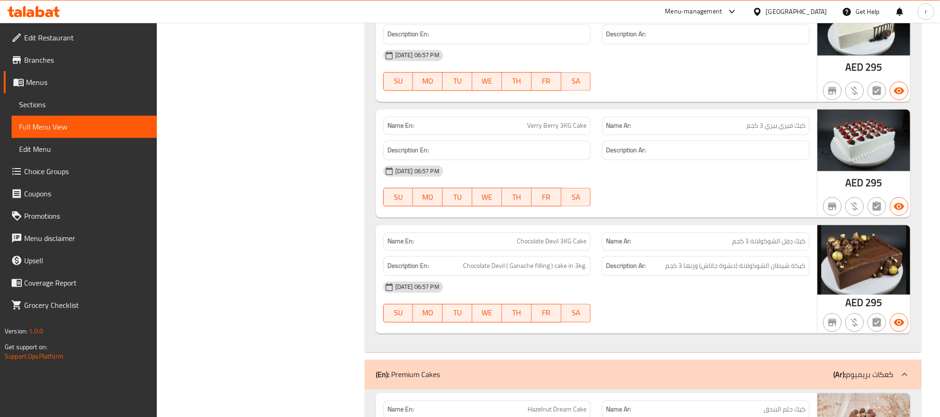
scroll to position [4619, 0]
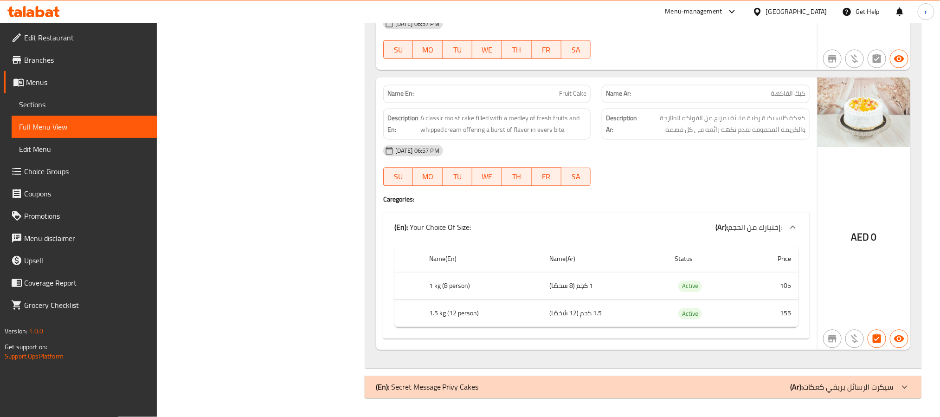
click at [557, 383] on div "(En): Secret Message Privy Cakes (Ar): سيكرت الرسائل بريفي كعكات" at bounding box center [635, 386] width 518 height 11
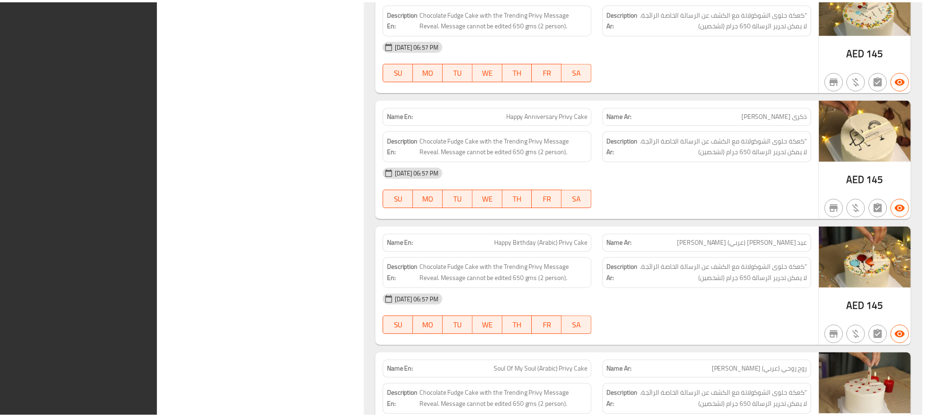
scroll to position [5280, 0]
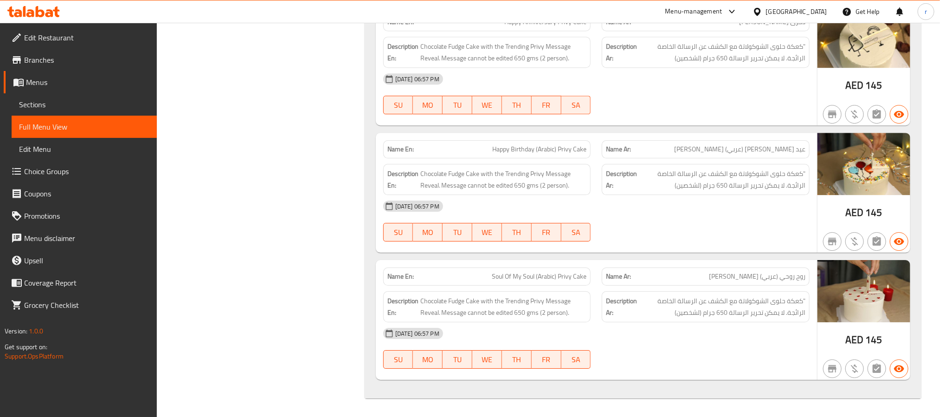
click at [40, 6] on icon at bounding box center [33, 11] width 52 height 11
